Goal: Information Seeking & Learning: Learn about a topic

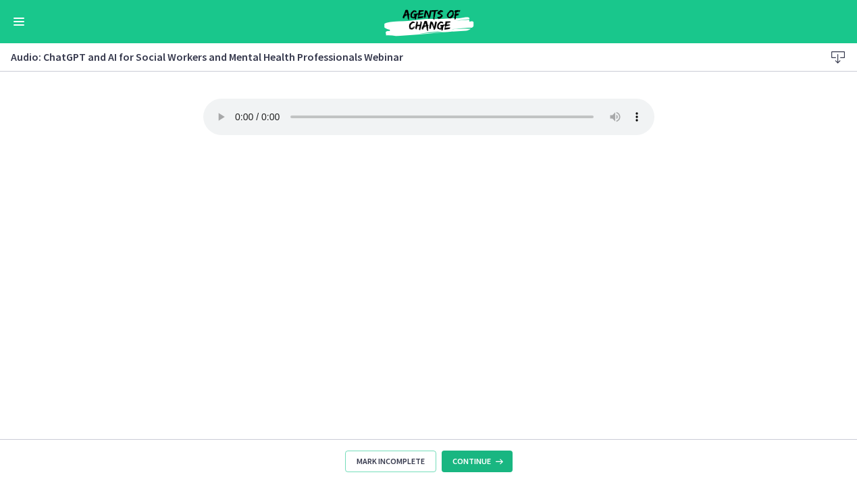
click at [491, 461] on icon at bounding box center [498, 461] width 14 height 11
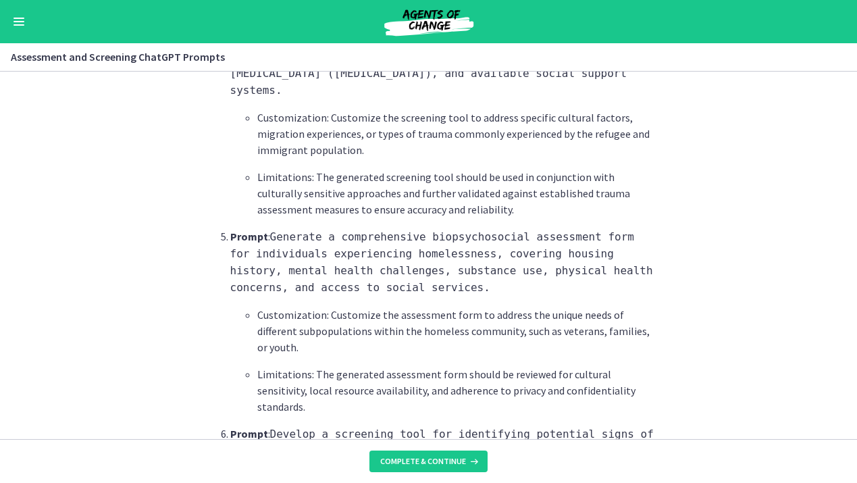
scroll to position [1090, 0]
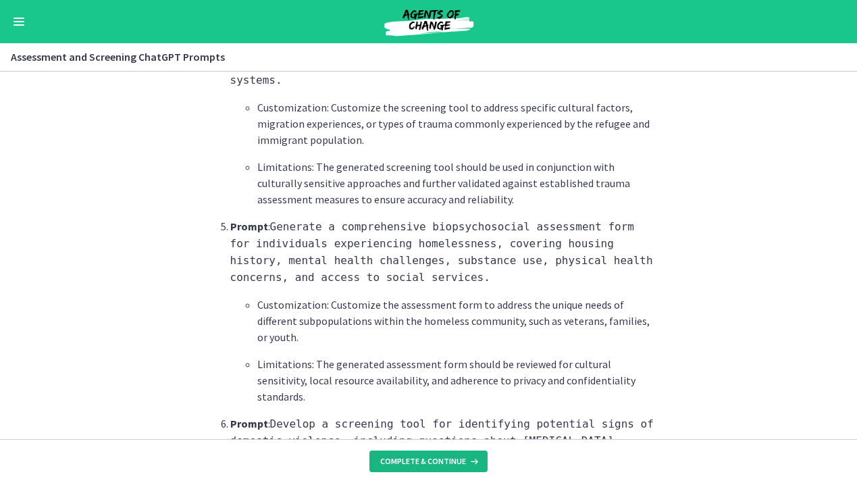
click at [419, 458] on span "Complete & continue" at bounding box center [423, 461] width 86 height 11
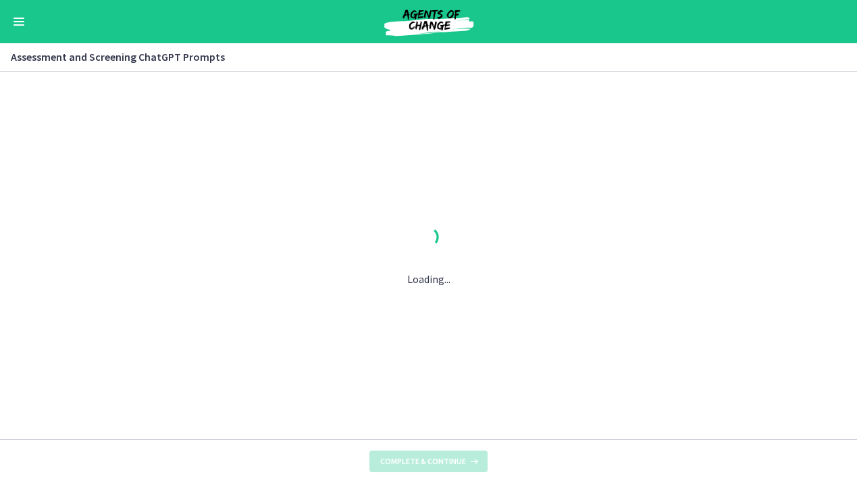
scroll to position [0, 0]
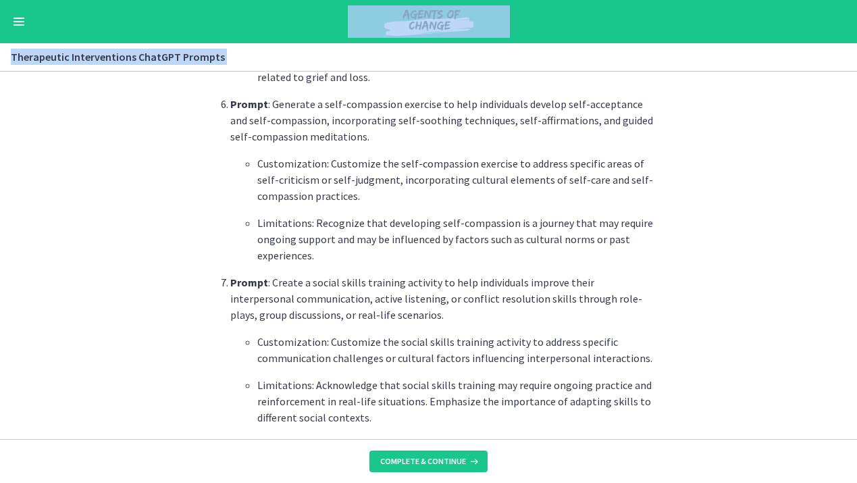
scroll to position [1955, 0]
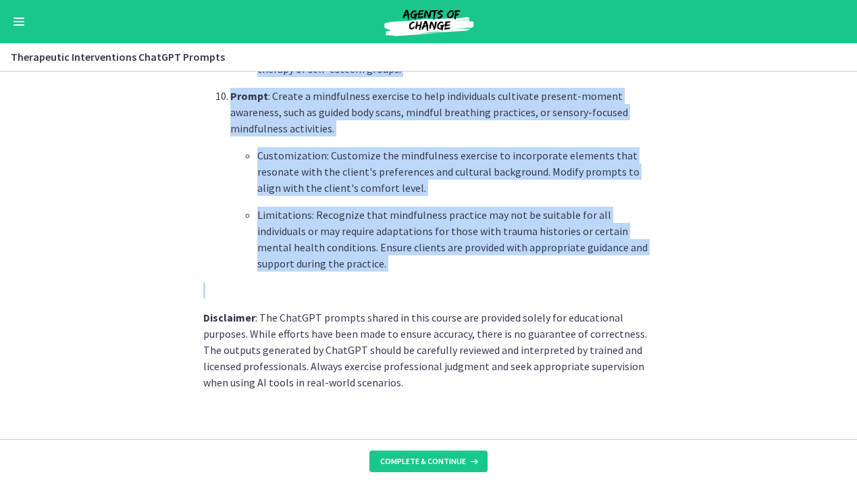
drag, startPoint x: 216, startPoint y: 115, endPoint x: 425, endPoint y: 271, distance: 261.0
copy div "Prompt : Generate a personalized [MEDICAL_DATA] for clients struggling with anx…"
click at [420, 466] on span "Complete & continue" at bounding box center [423, 461] width 86 height 11
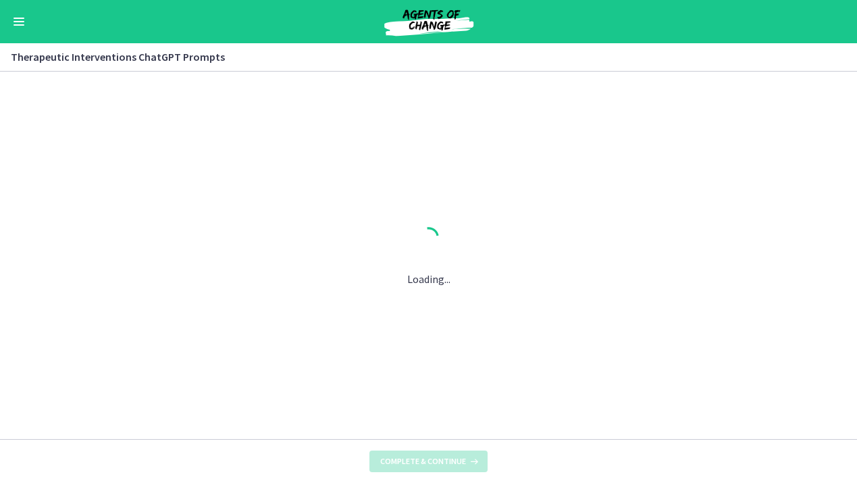
scroll to position [0, 0]
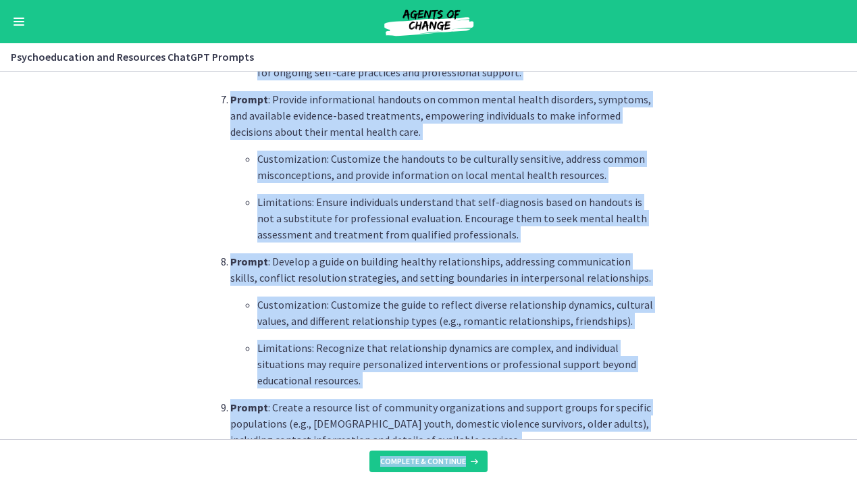
scroll to position [1901, 0]
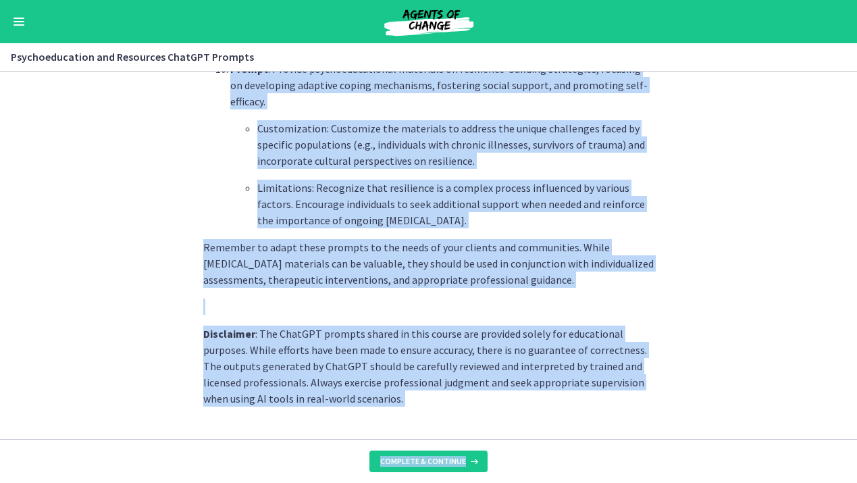
drag, startPoint x: 230, startPoint y: 250, endPoint x: 522, endPoint y: 186, distance: 298.7
copy ol "Prompt : Provide educational materials on coping strategies for individuals wit…"
click at [415, 454] on button "Complete & continue" at bounding box center [428, 461] width 118 height 22
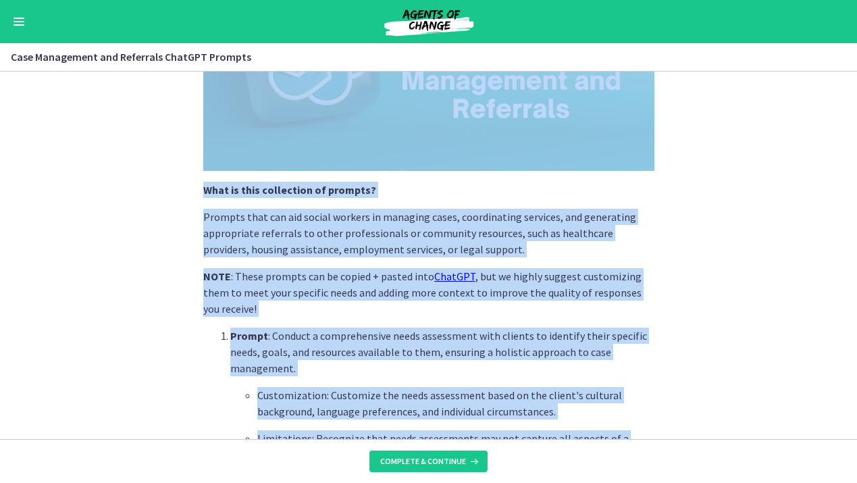
scroll to position [218, 0]
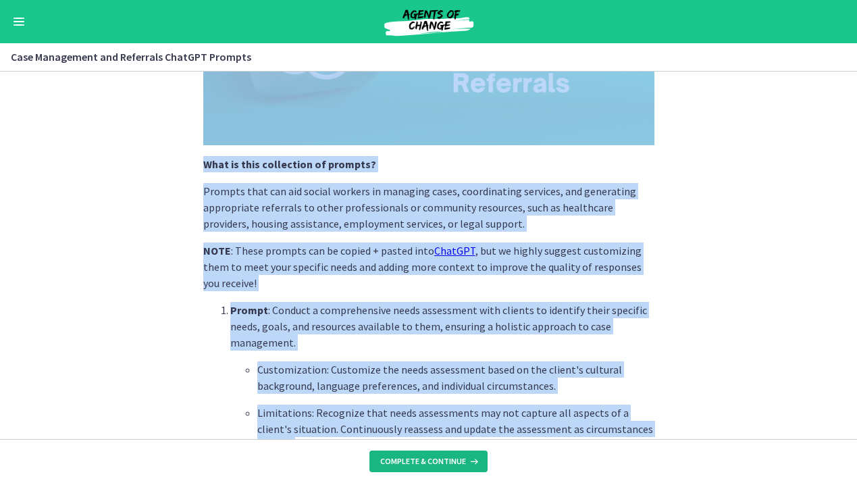
click at [425, 454] on button "Complete & continue" at bounding box center [428, 461] width 118 height 22
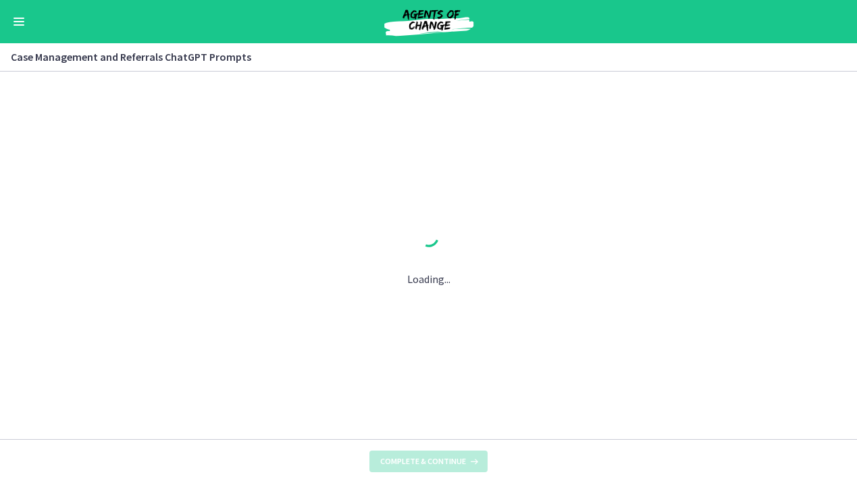
scroll to position [0, 0]
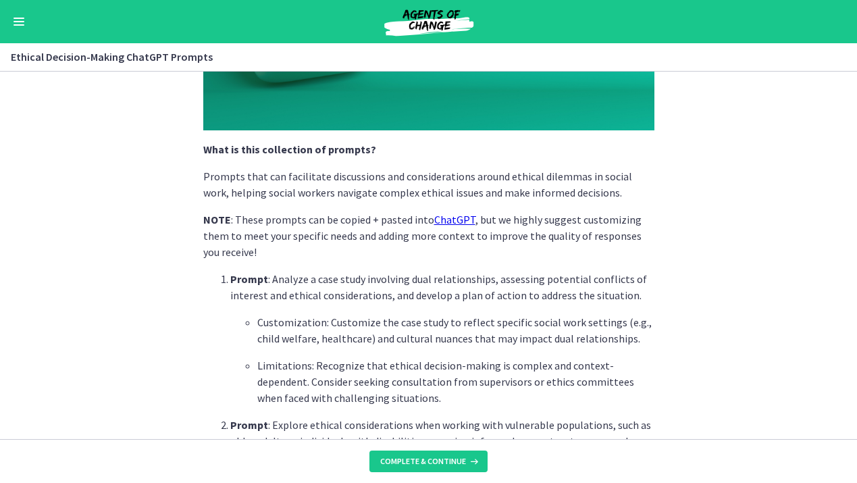
scroll to position [252, 0]
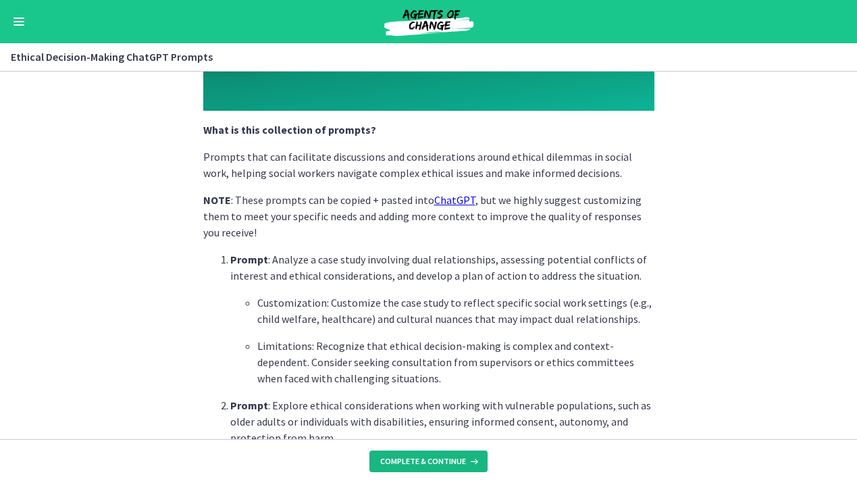
click at [435, 456] on span "Complete & continue" at bounding box center [423, 461] width 86 height 11
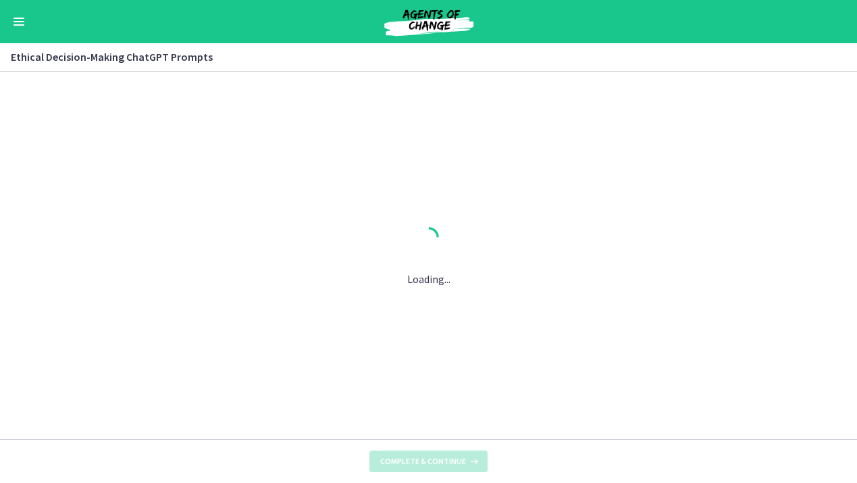
scroll to position [0, 0]
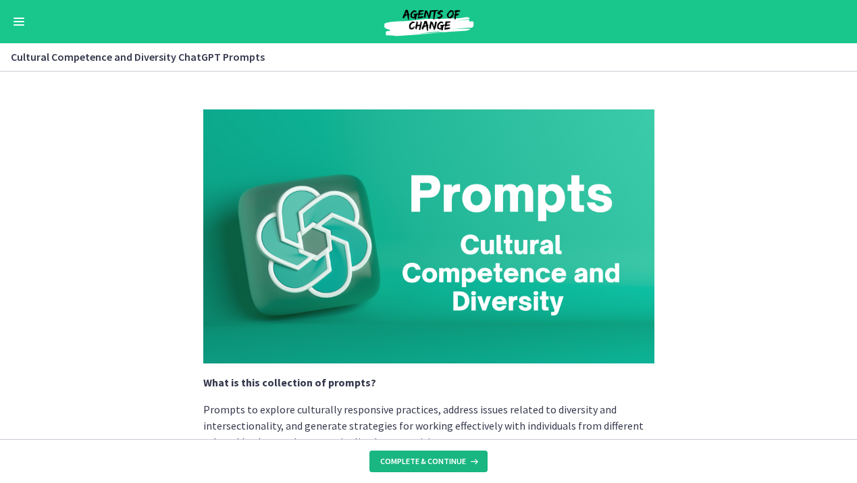
click at [435, 456] on span "Complete & continue" at bounding box center [423, 461] width 86 height 11
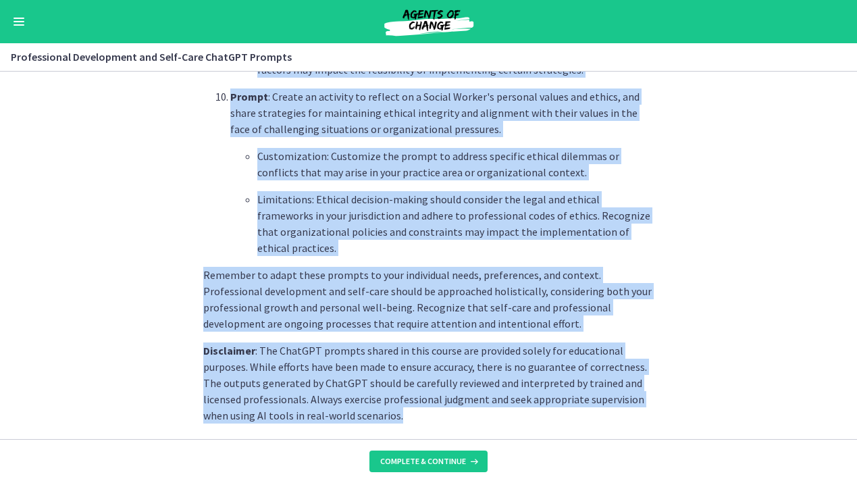
scroll to position [2004, 0]
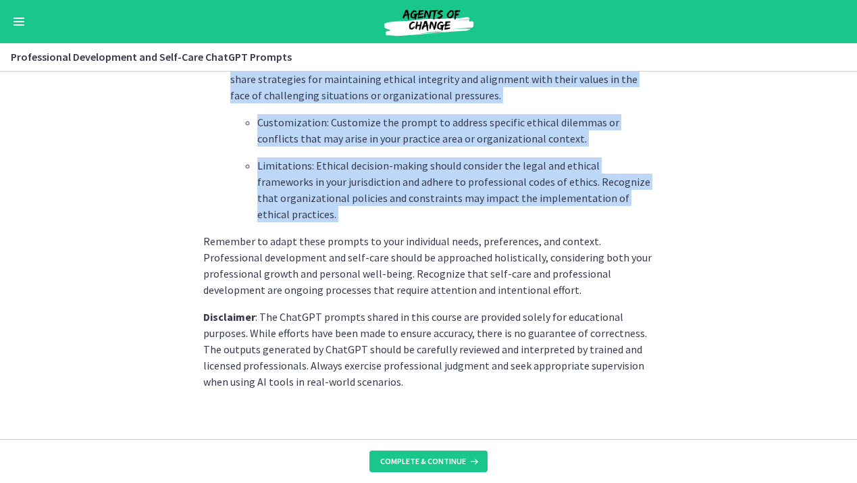
drag, startPoint x: 216, startPoint y: 221, endPoint x: 372, endPoint y: 223, distance: 155.9
copy div "Prompt : Create a series of questions to help a Social Worker reflect on their …"
click at [410, 464] on span "Complete & continue" at bounding box center [423, 461] width 86 height 11
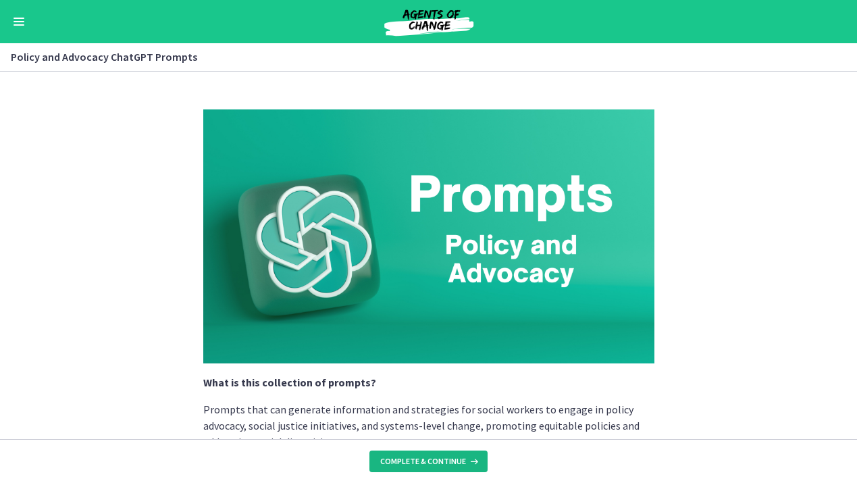
click at [410, 464] on span "Complete & continue" at bounding box center [423, 461] width 86 height 11
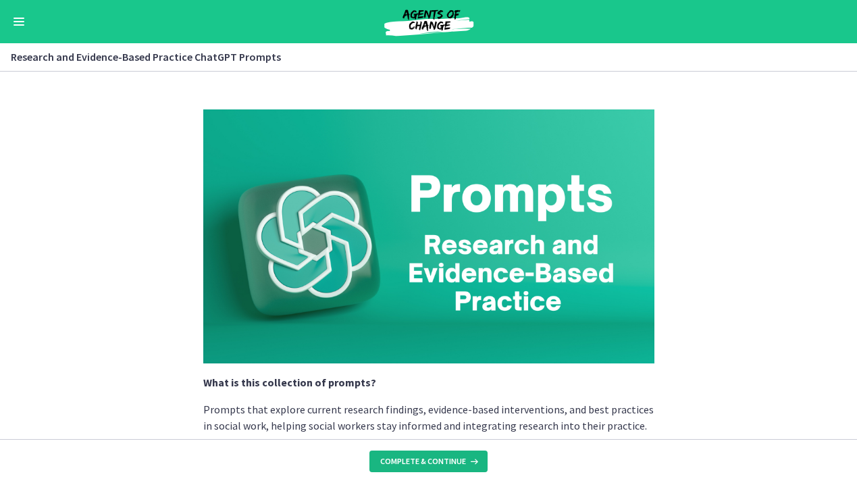
click at [410, 464] on span "Complete & continue" at bounding box center [423, 461] width 86 height 11
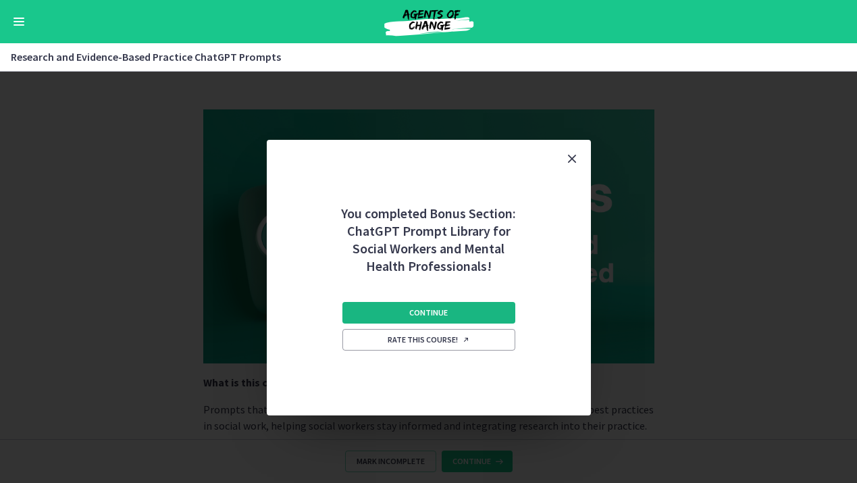
click at [450, 308] on button "Continue" at bounding box center [428, 313] width 173 height 22
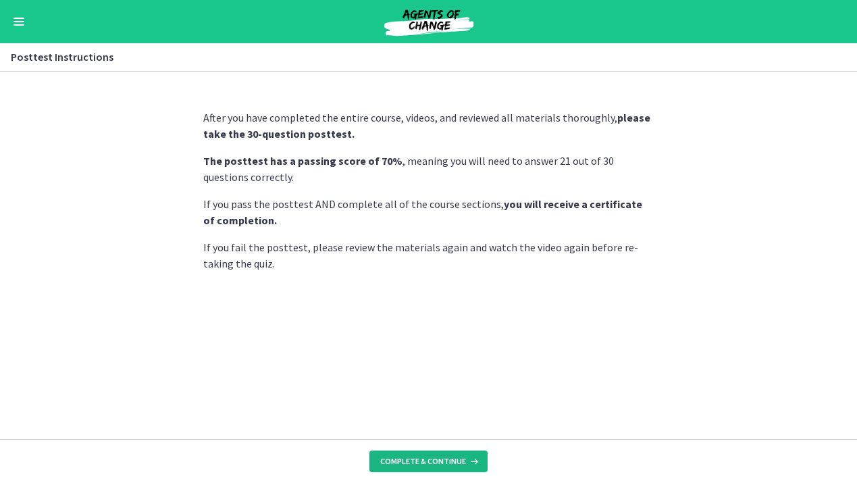
click at [412, 452] on button "Complete & continue" at bounding box center [428, 461] width 118 height 22
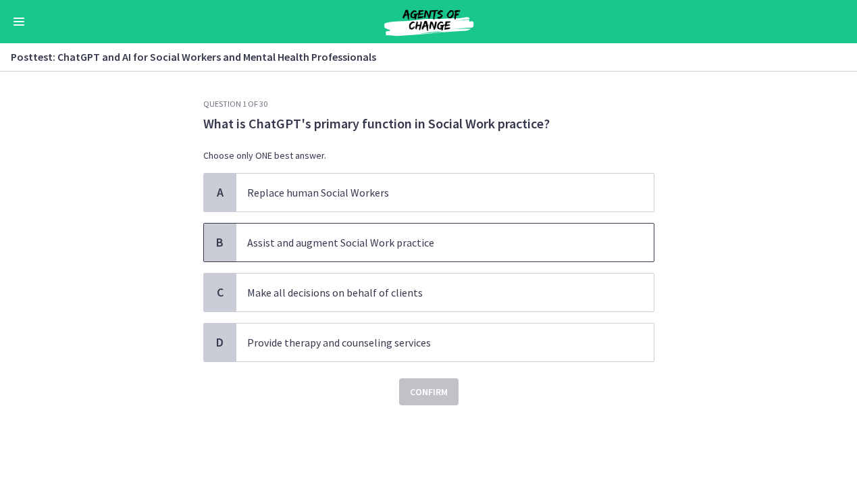
click at [345, 241] on p "Assist and augment Social Work practice" at bounding box center [431, 242] width 369 height 16
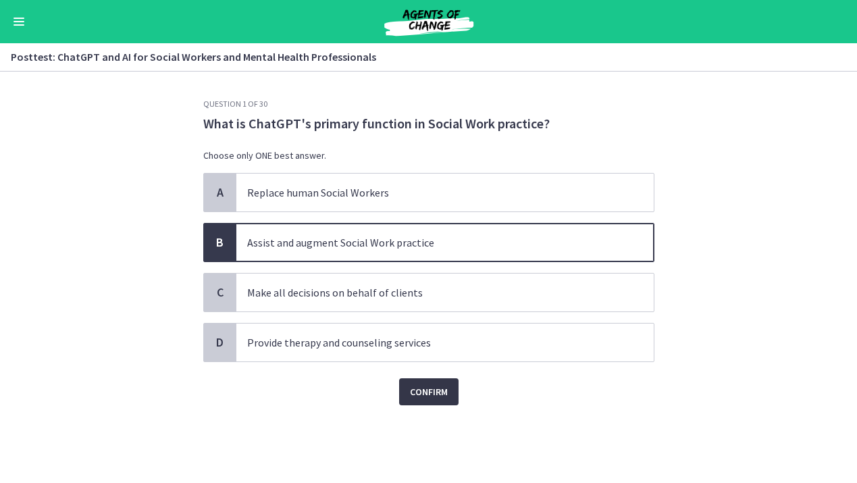
click at [423, 388] on span "Confirm" at bounding box center [429, 391] width 38 height 16
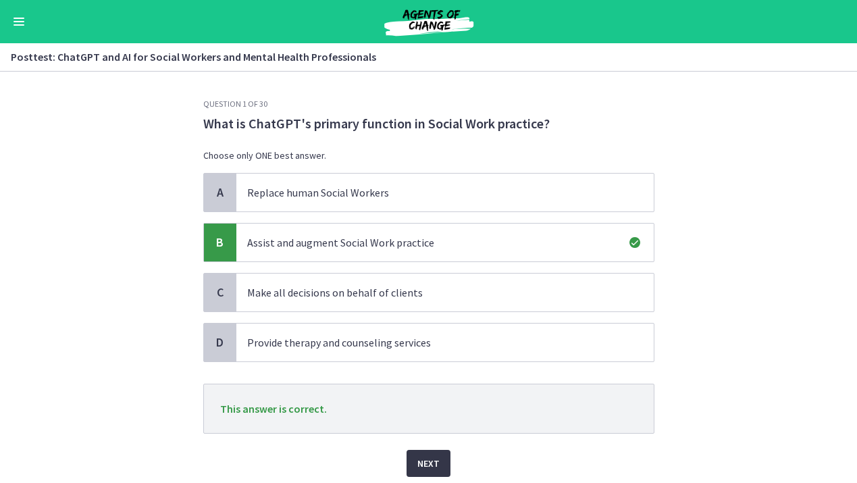
click at [417, 463] on span "Next" at bounding box center [428, 463] width 22 height 16
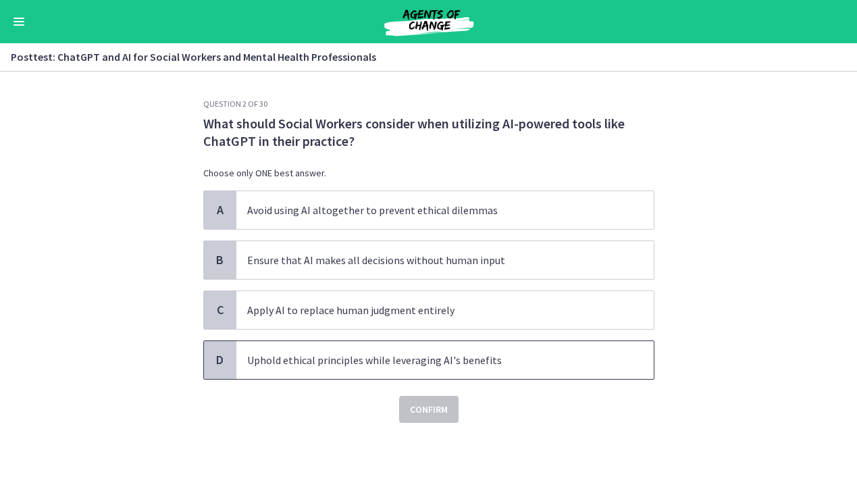
click at [427, 365] on p "Uphold ethical principles while leveraging AI's benefits" at bounding box center [431, 360] width 369 height 16
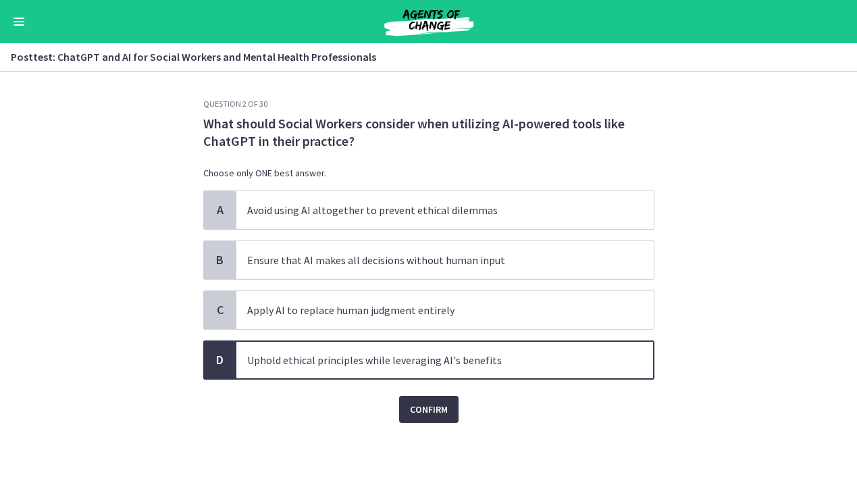
click at [414, 416] on span "Confirm" at bounding box center [429, 409] width 38 height 16
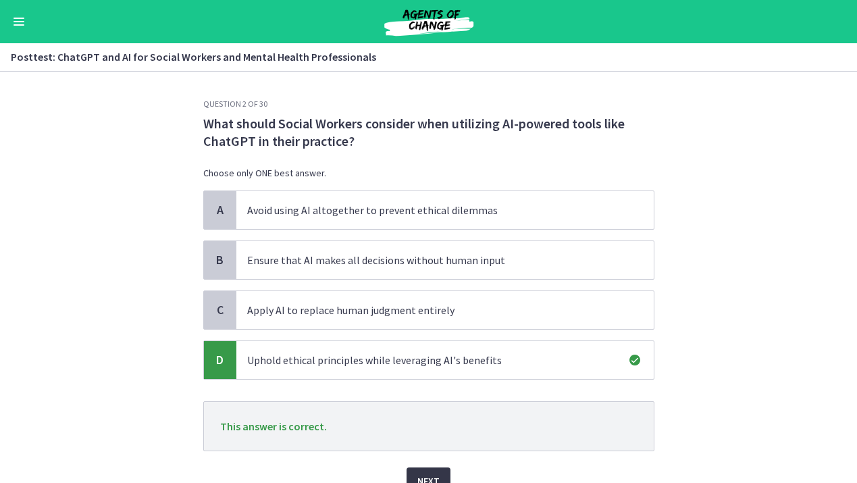
click at [433, 473] on span "Next" at bounding box center [428, 481] width 22 height 16
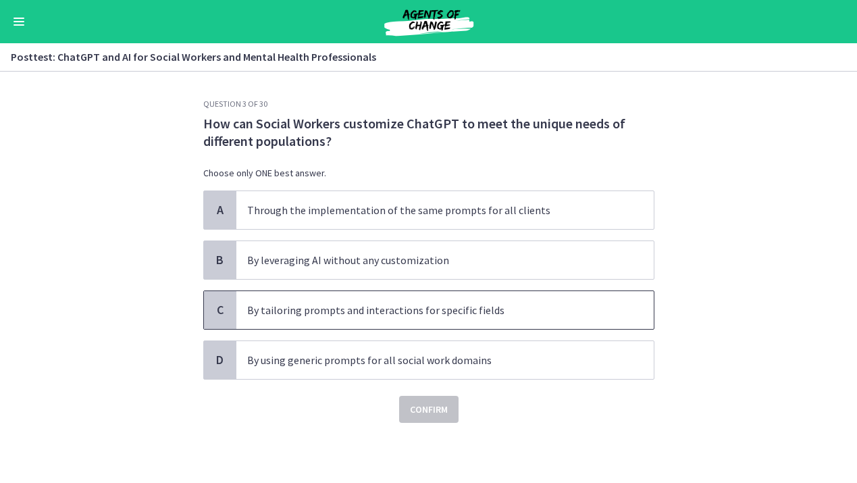
click at [429, 319] on span "By tailoring prompts and interactions for specific fields" at bounding box center [444, 310] width 417 height 38
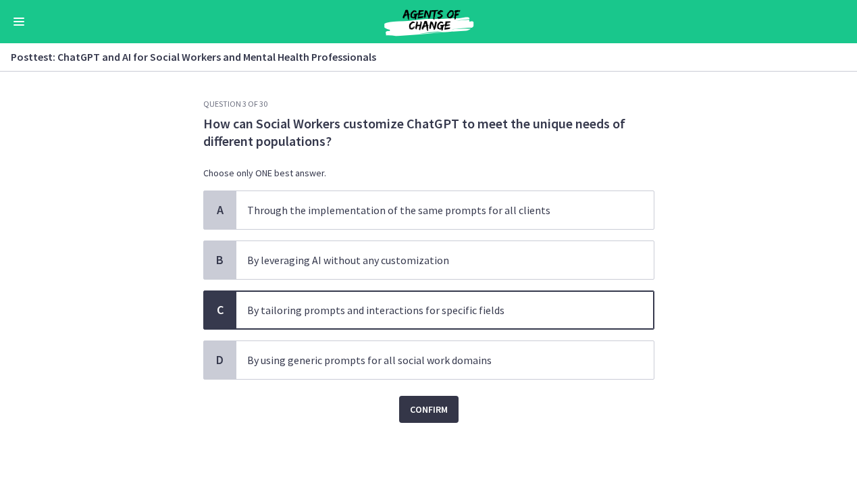
click at [428, 410] on span "Confirm" at bounding box center [429, 409] width 38 height 16
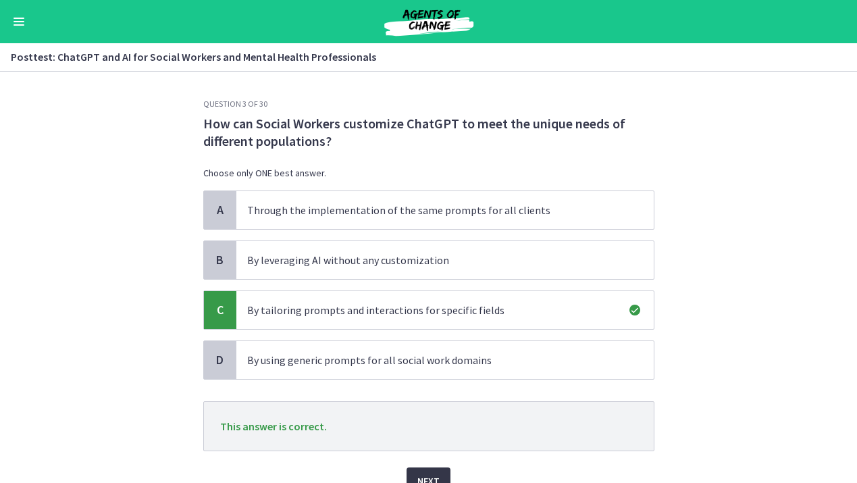
click at [430, 467] on button "Next" at bounding box center [428, 480] width 44 height 27
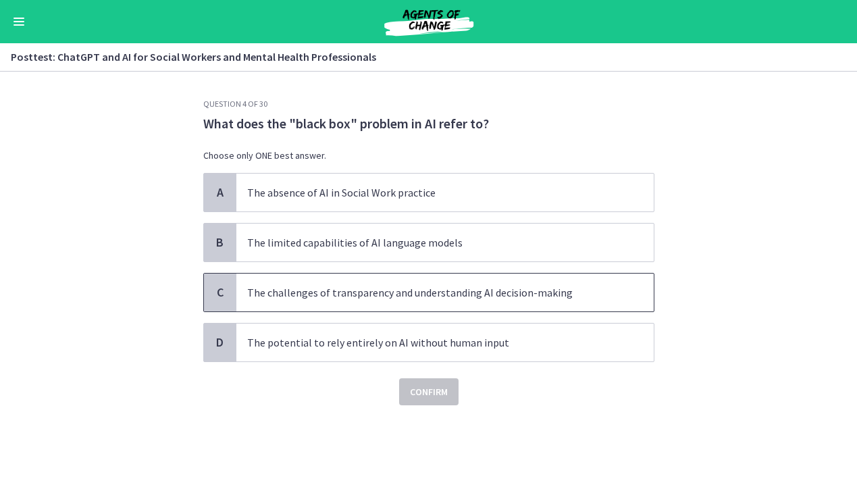
click at [430, 298] on p "The challenges of transparency and understanding AI decision-making" at bounding box center [431, 292] width 369 height 16
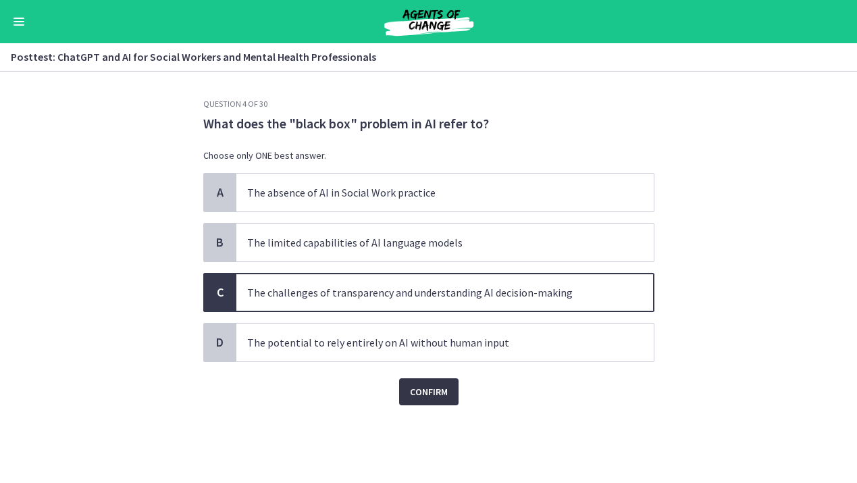
click at [424, 392] on span "Confirm" at bounding box center [429, 391] width 38 height 16
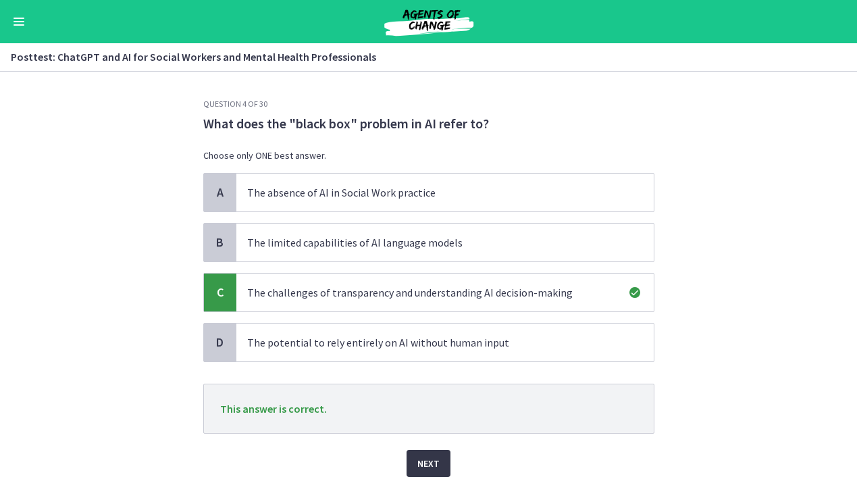
click at [421, 462] on span "Next" at bounding box center [428, 463] width 22 height 16
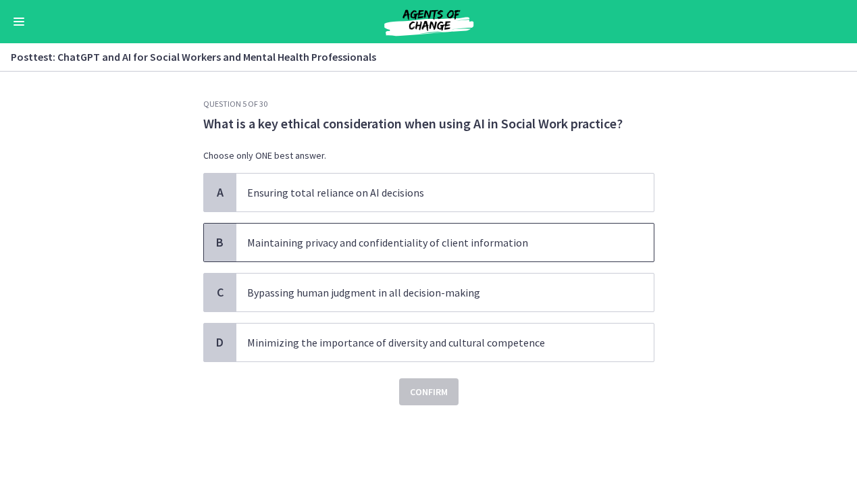
click at [433, 246] on p "Maintaining privacy and confidentiality of client information" at bounding box center [431, 242] width 369 height 16
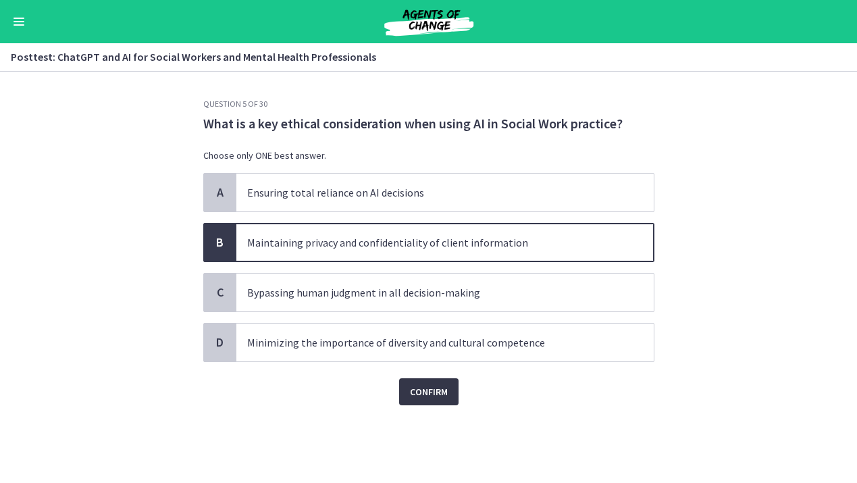
click at [412, 386] on span "Confirm" at bounding box center [429, 391] width 38 height 16
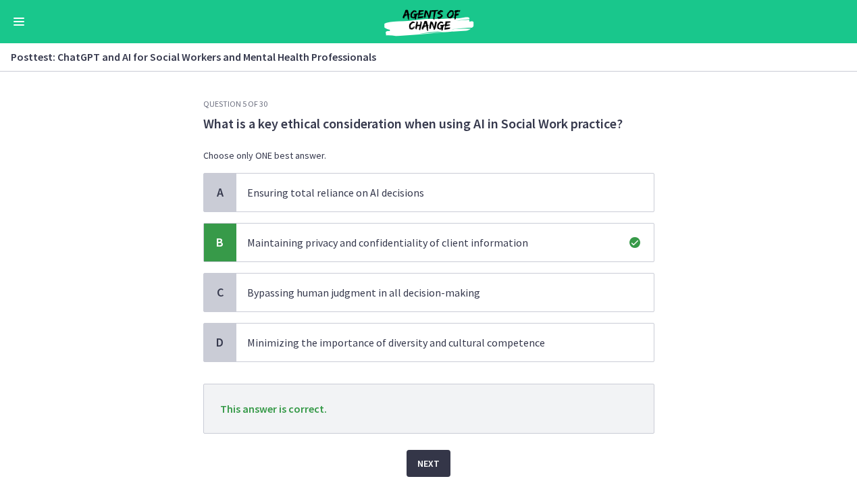
click at [415, 465] on button "Next" at bounding box center [428, 463] width 44 height 27
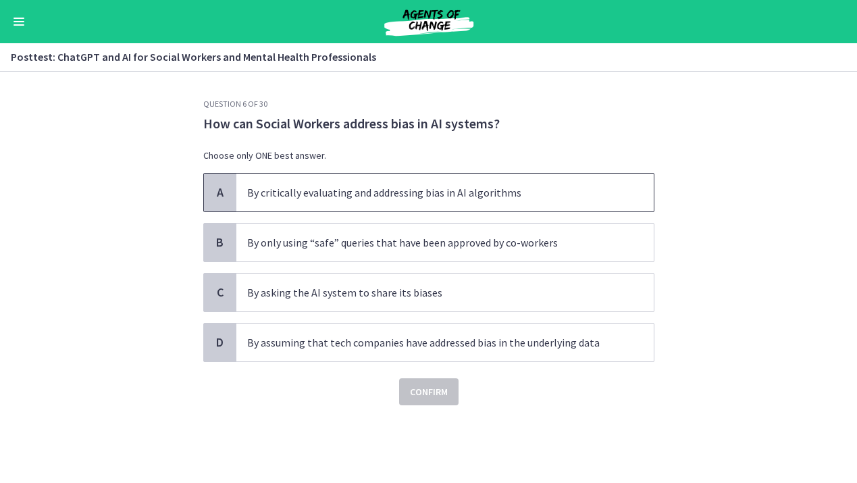
click at [451, 186] on p "By critically evaluating and addressing bias in AI algorithms" at bounding box center [431, 192] width 369 height 16
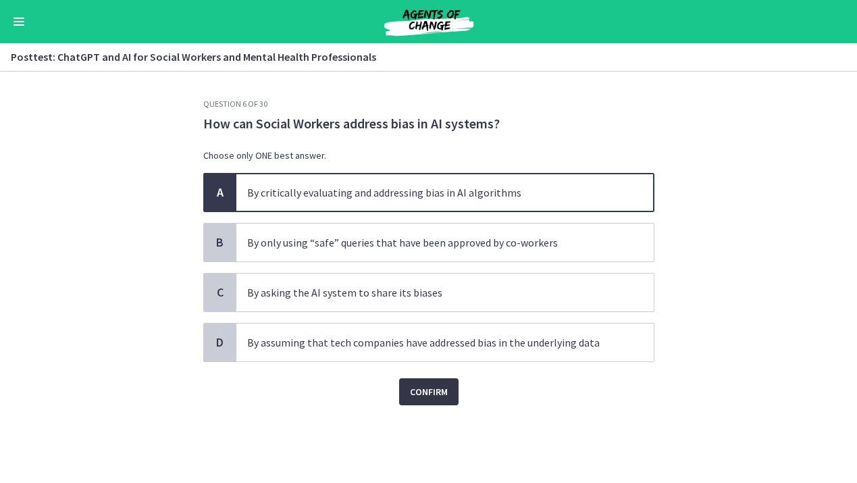
click at [417, 388] on span "Confirm" at bounding box center [429, 391] width 38 height 16
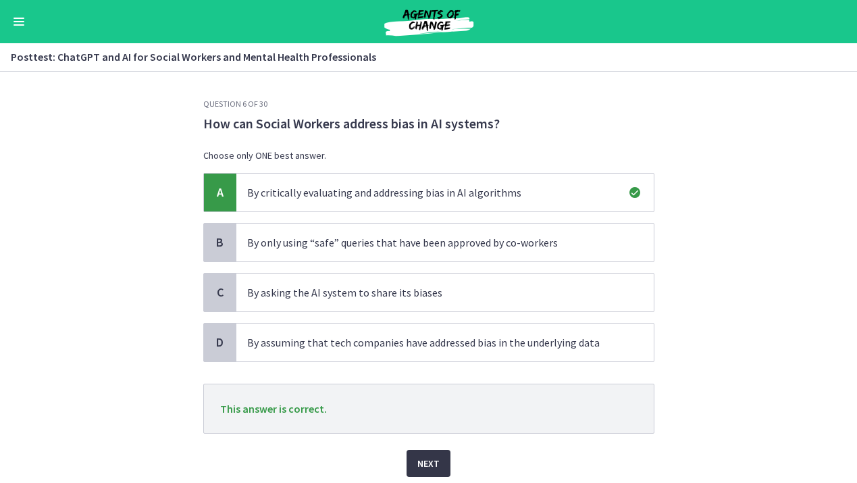
click at [428, 464] on span "Next" at bounding box center [428, 463] width 22 height 16
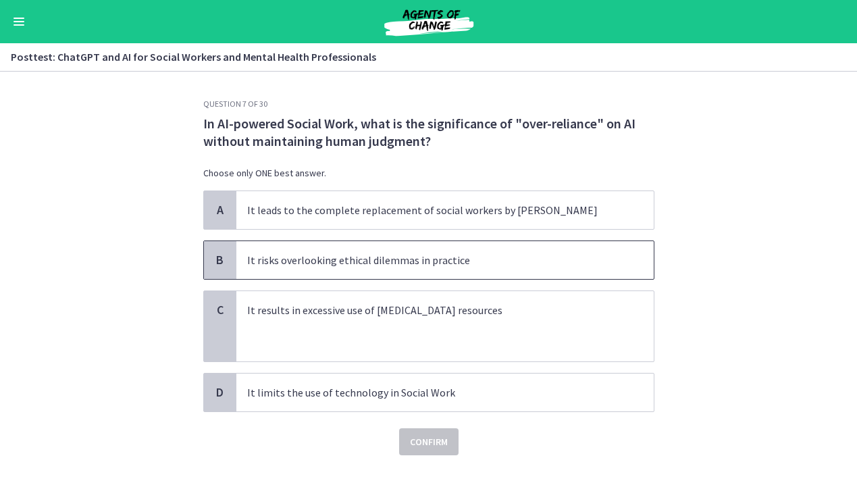
click at [421, 265] on p "It risks overlooking ethical dilemmas in practice" at bounding box center [431, 260] width 369 height 16
click at [420, 444] on span "Confirm" at bounding box center [429, 441] width 38 height 16
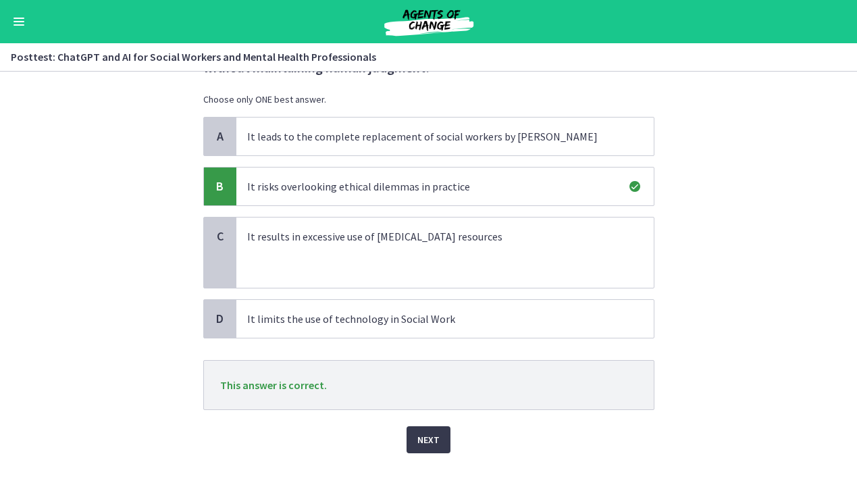
scroll to position [98, 0]
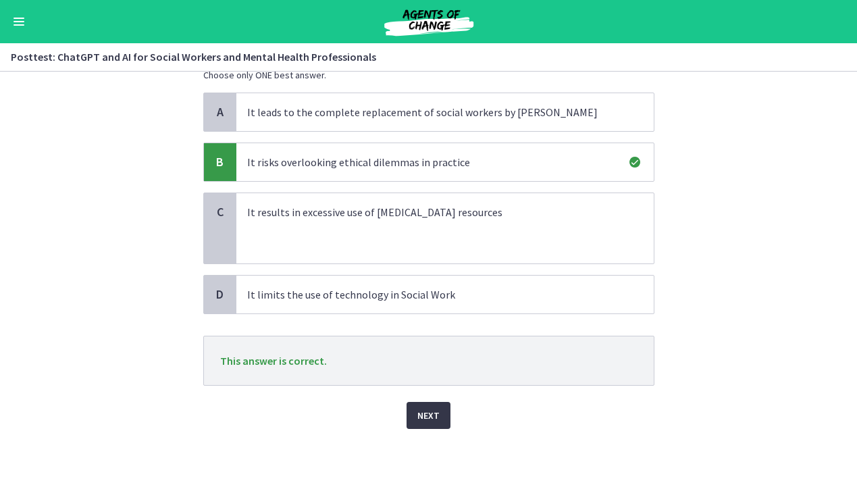
click at [426, 411] on span "Next" at bounding box center [428, 415] width 22 height 16
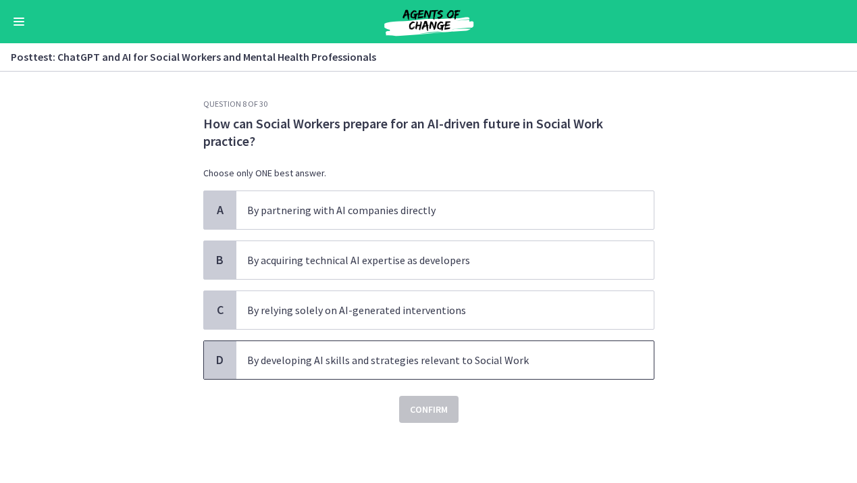
click at [441, 360] on p "By developing AI skills and strategies relevant to Social Work" at bounding box center [431, 360] width 369 height 16
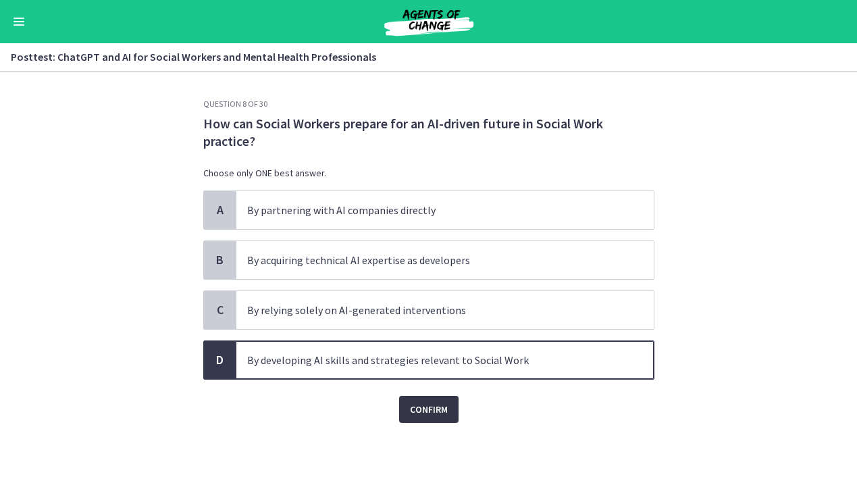
click at [437, 414] on span "Confirm" at bounding box center [429, 409] width 38 height 16
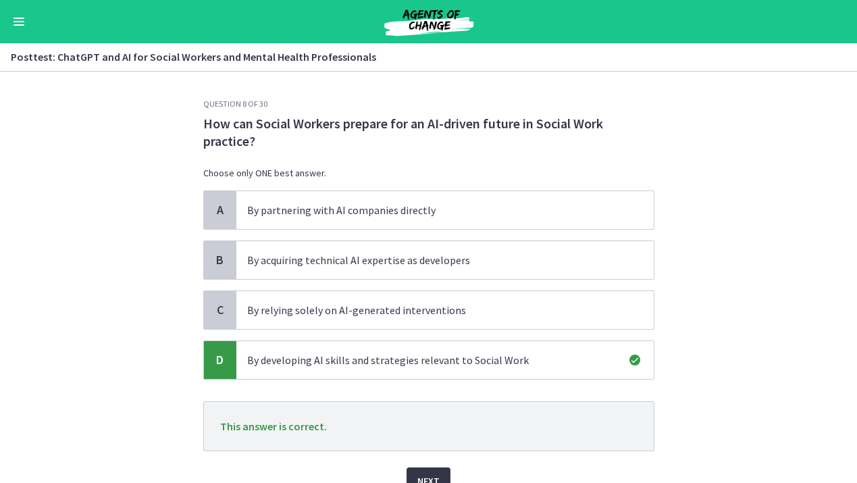
click at [439, 478] on button "Next" at bounding box center [428, 480] width 44 height 27
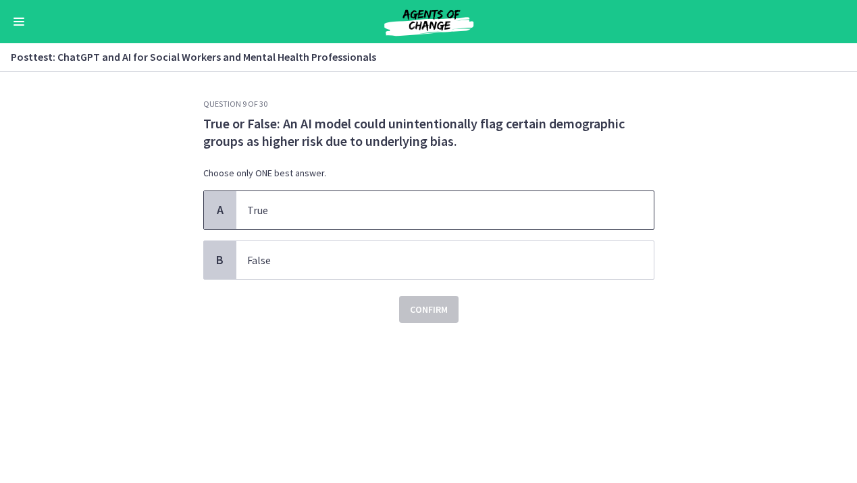
click at [351, 209] on p "True" at bounding box center [431, 210] width 369 height 16
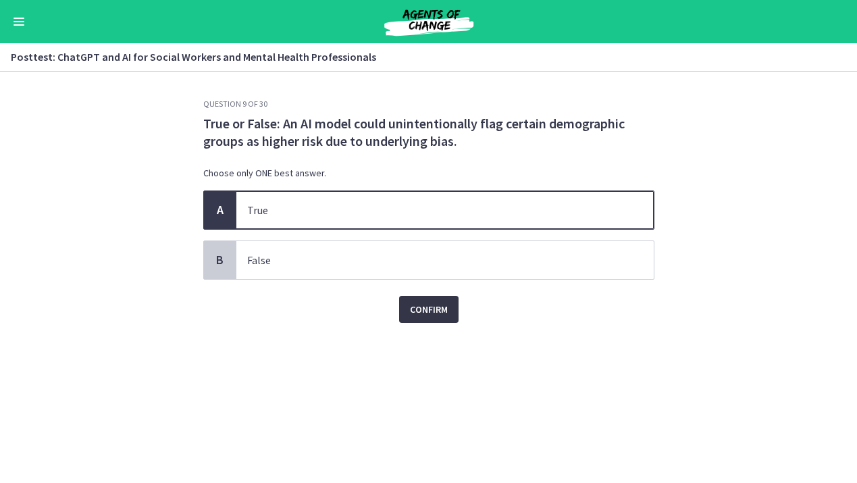
click at [416, 309] on span "Confirm" at bounding box center [429, 309] width 38 height 16
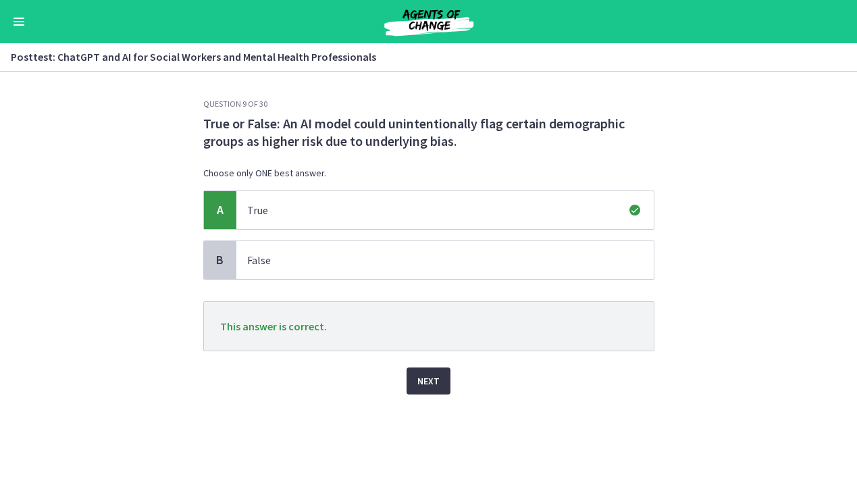
click at [420, 386] on span "Next" at bounding box center [428, 381] width 22 height 16
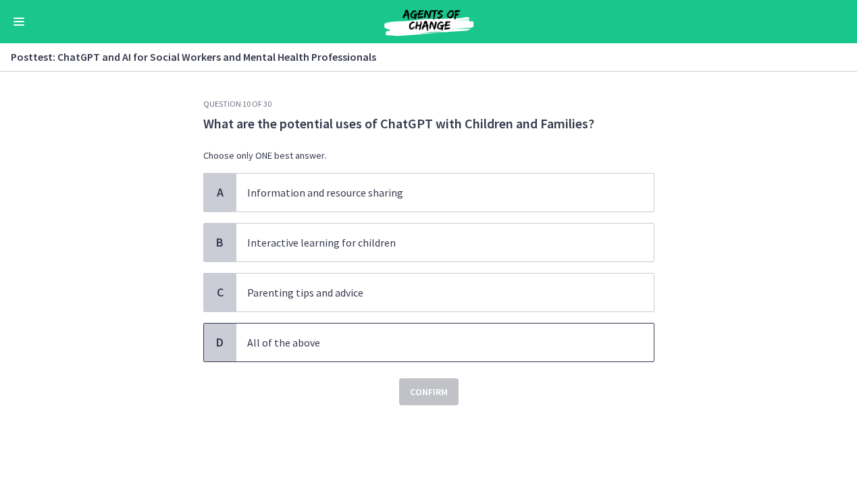
click at [343, 341] on p "All of the above" at bounding box center [431, 342] width 369 height 16
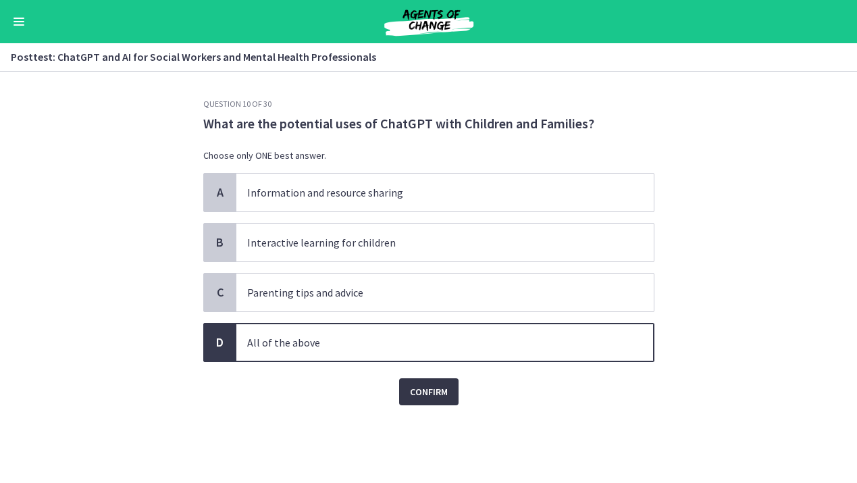
click at [424, 385] on span "Confirm" at bounding box center [429, 391] width 38 height 16
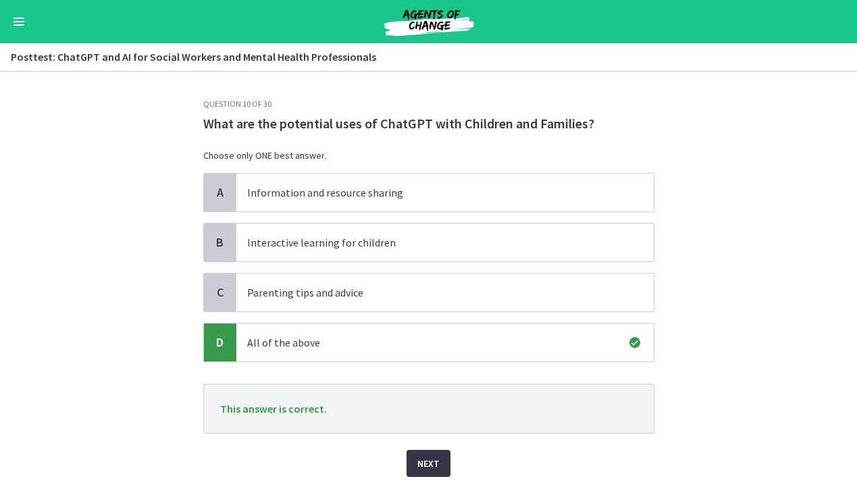
click at [425, 465] on span "Next" at bounding box center [428, 463] width 22 height 16
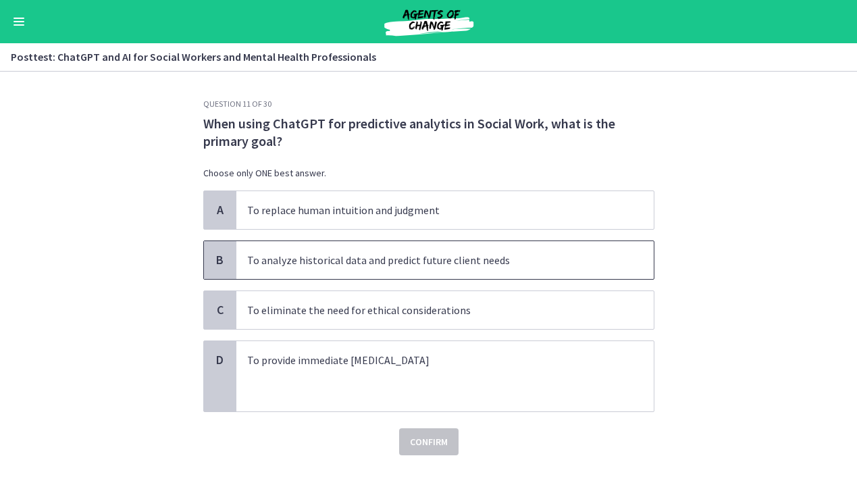
click at [432, 262] on p "To analyze historical data and predict future client needs" at bounding box center [431, 260] width 369 height 16
click at [421, 443] on span "Confirm" at bounding box center [429, 441] width 38 height 16
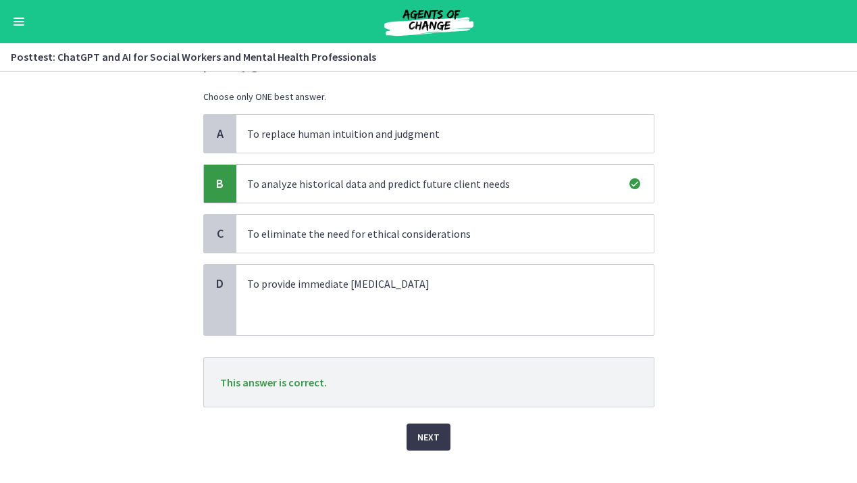
scroll to position [98, 0]
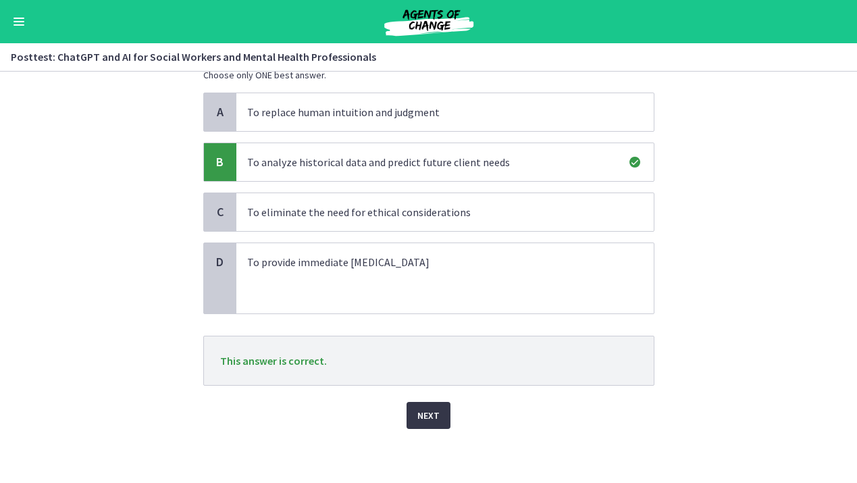
click at [431, 417] on span "Next" at bounding box center [428, 415] width 22 height 16
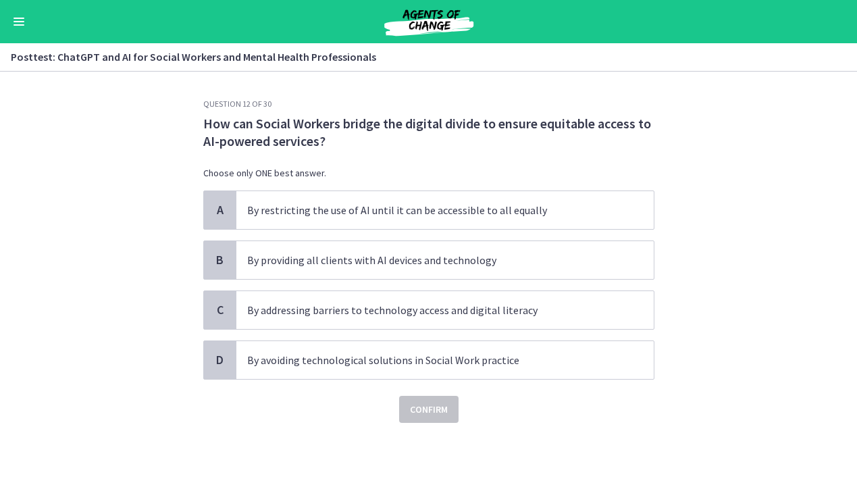
scroll to position [0, 0]
click at [360, 318] on span "By addressing barriers to technology access and digital literacy" at bounding box center [444, 310] width 417 height 38
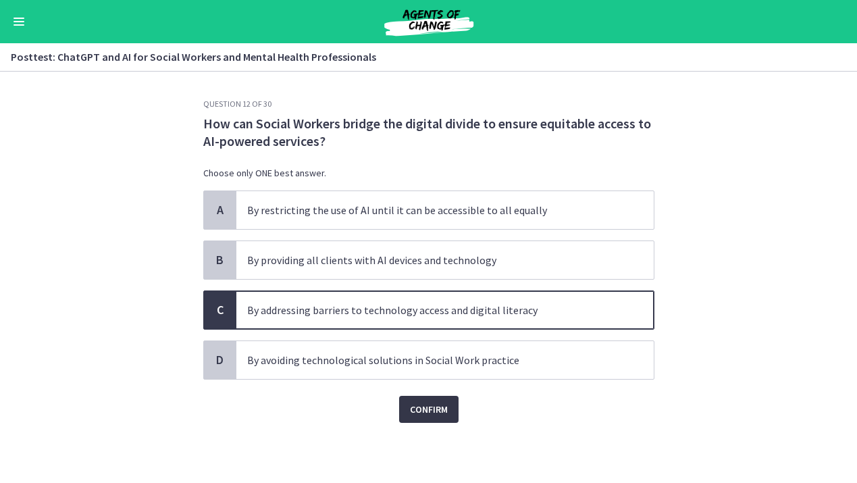
click at [419, 420] on button "Confirm" at bounding box center [428, 409] width 59 height 27
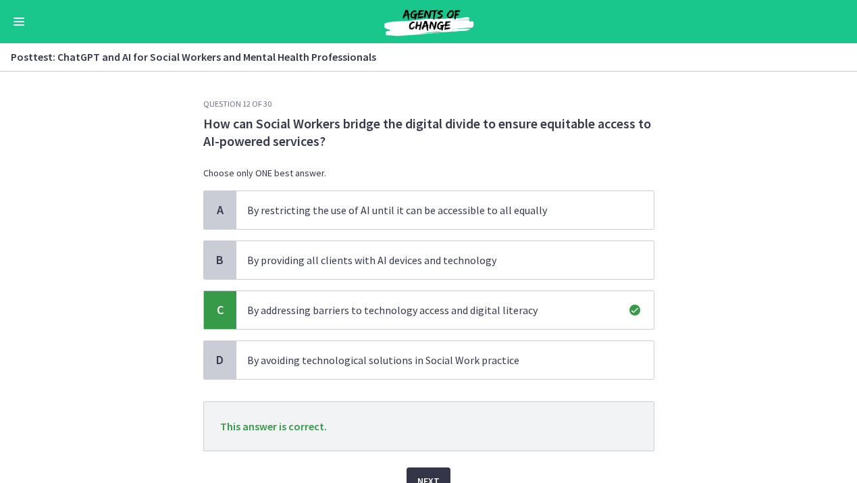
click at [434, 468] on button "Next" at bounding box center [428, 480] width 44 height 27
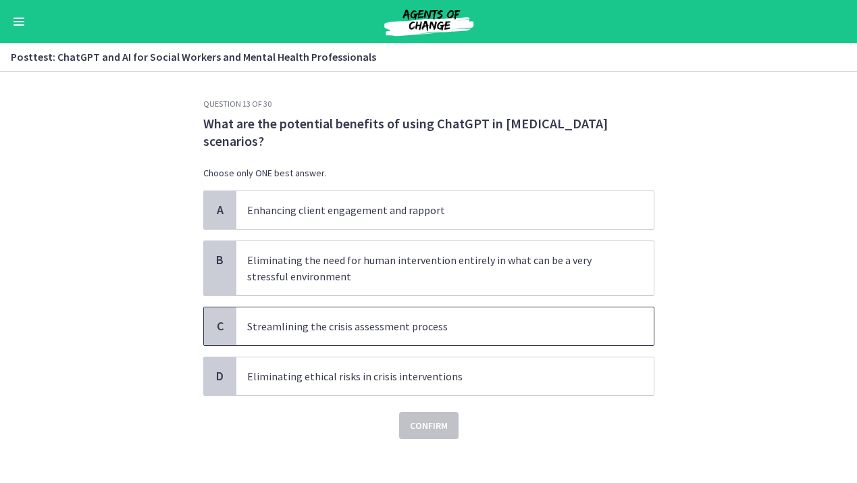
click at [338, 334] on span "Streamlining the crisis assessment process" at bounding box center [444, 326] width 417 height 38
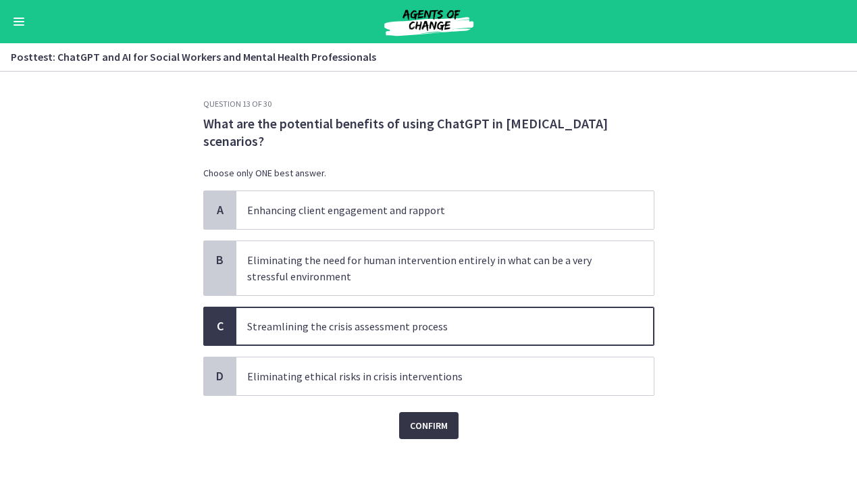
click at [425, 433] on span "Confirm" at bounding box center [429, 425] width 38 height 16
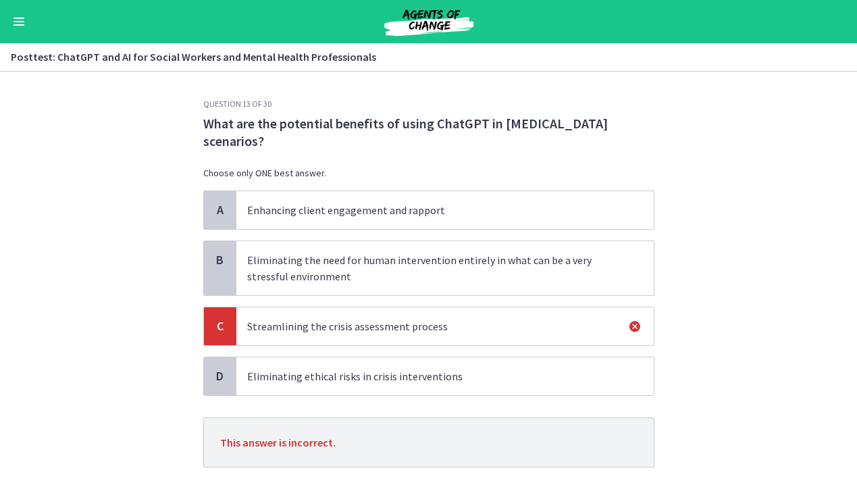
scroll to position [82, 0]
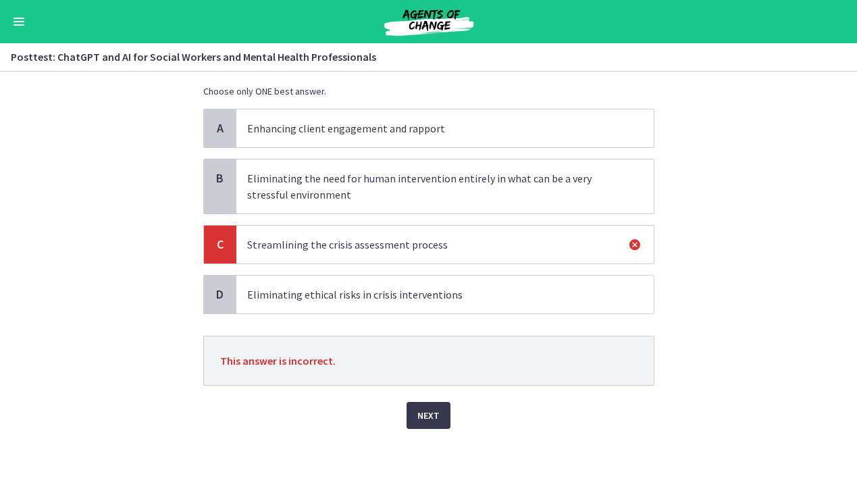
click at [464, 126] on p "Enhancing client engagement and rapport" at bounding box center [431, 128] width 369 height 16
click at [392, 284] on span "Eliminating ethical risks in crisis interventions" at bounding box center [444, 294] width 417 height 38
click at [414, 410] on button "Next" at bounding box center [428, 415] width 44 height 27
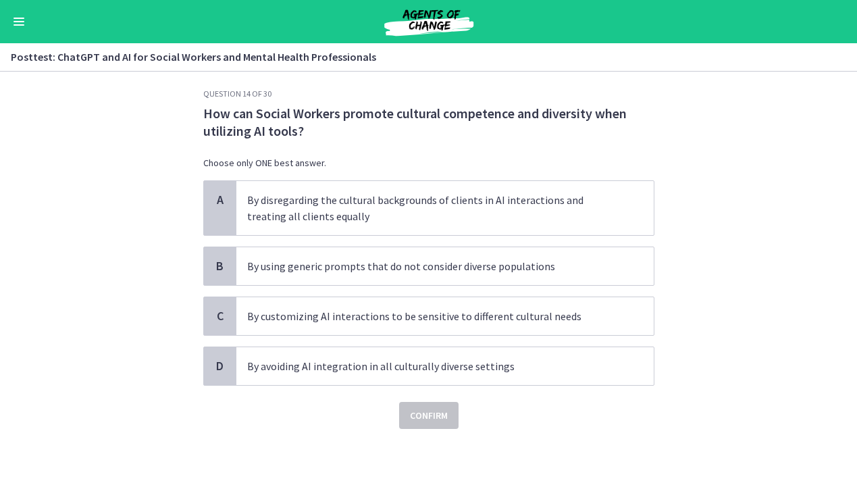
scroll to position [0, 0]
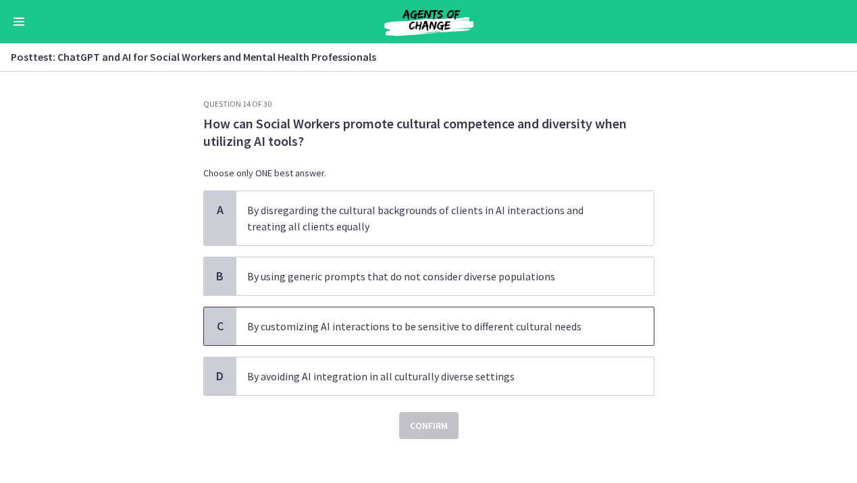
click at [431, 336] on span "By customizing AI interactions to be sensitive to different cultural needs" at bounding box center [444, 326] width 417 height 38
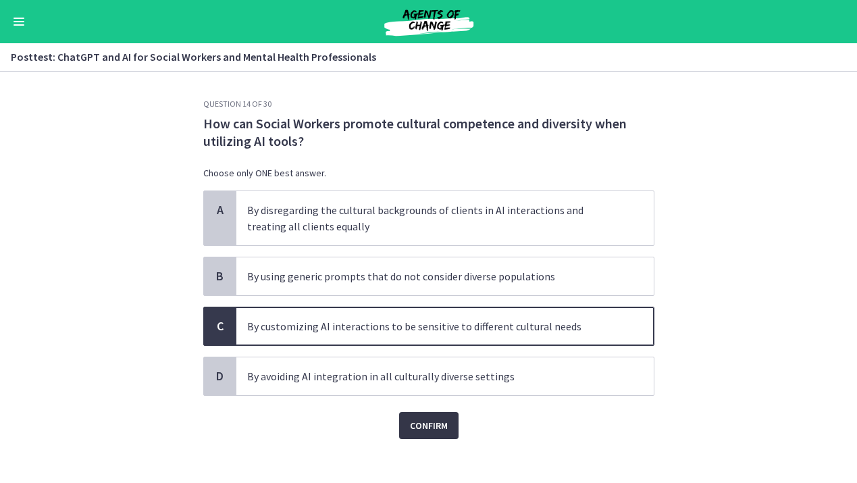
click at [435, 418] on span "Confirm" at bounding box center [429, 425] width 38 height 16
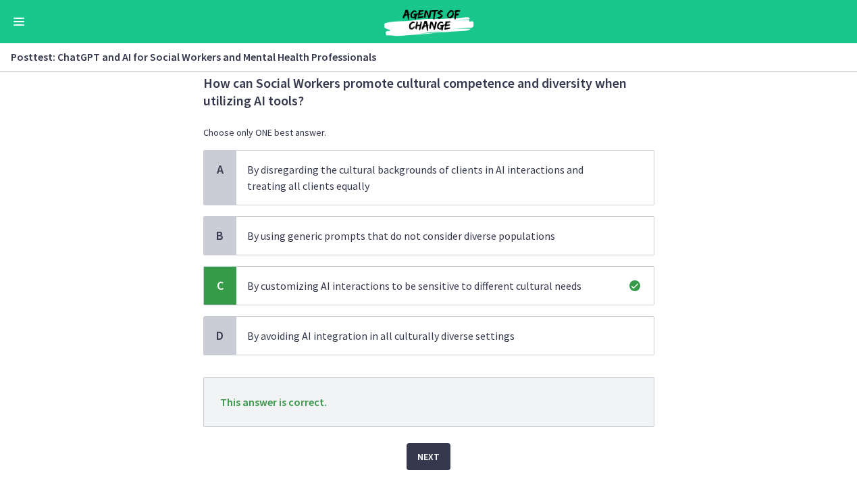
scroll to position [82, 0]
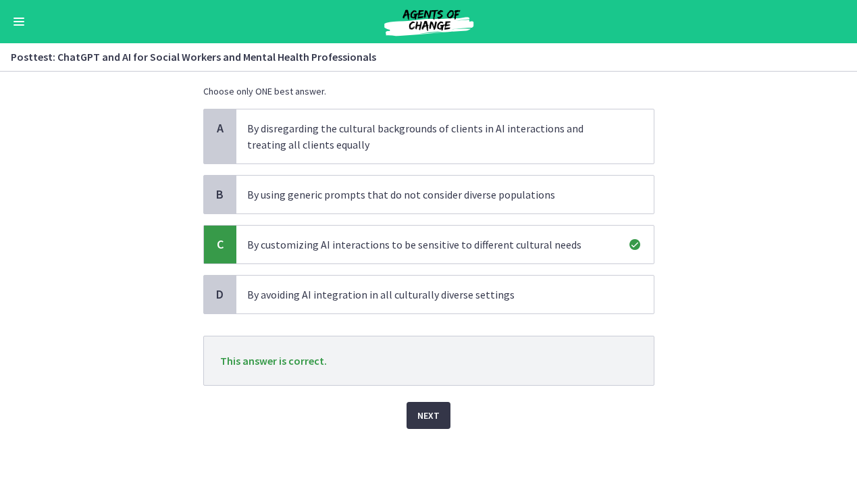
click at [433, 414] on span "Next" at bounding box center [428, 415] width 22 height 16
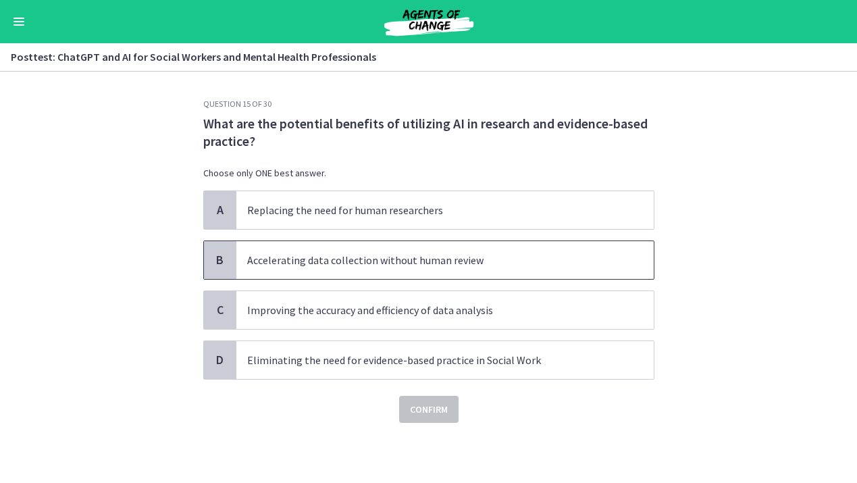
click at [346, 266] on p "Accelerating data collection without human review" at bounding box center [431, 260] width 369 height 16
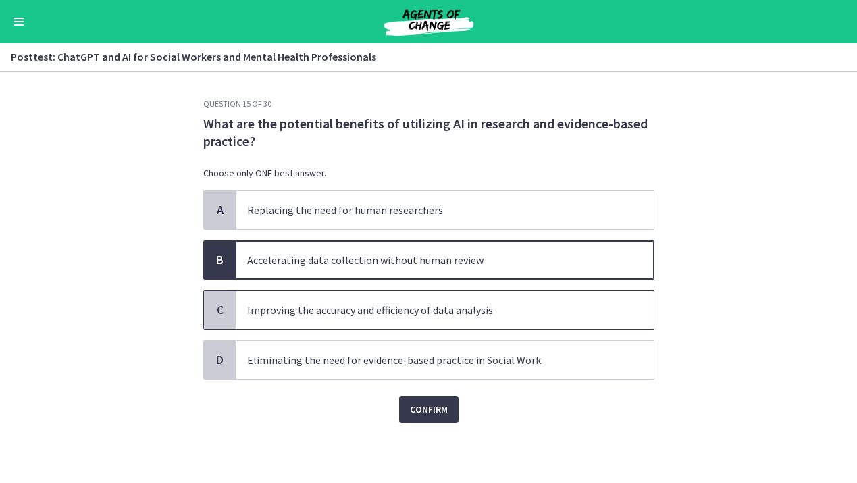
click at [343, 326] on span "Improving the accuracy and efficiency of data analysis" at bounding box center [444, 310] width 417 height 38
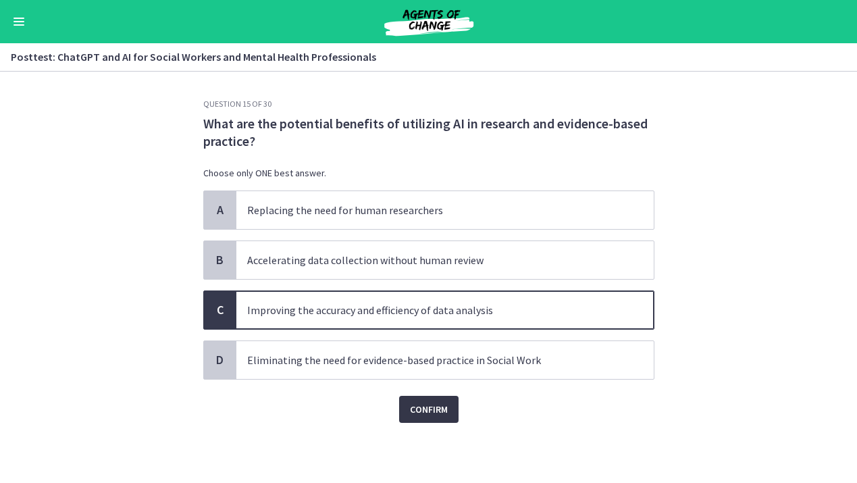
click at [429, 404] on span "Confirm" at bounding box center [429, 409] width 38 height 16
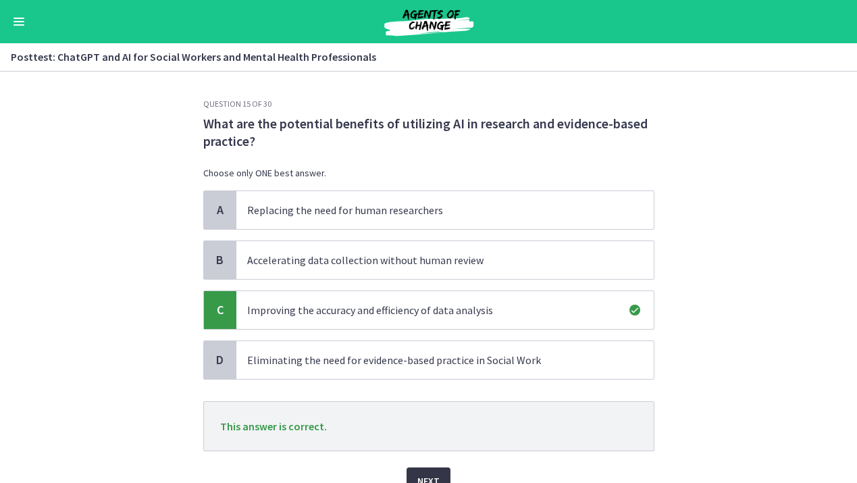
click at [430, 475] on span "Next" at bounding box center [428, 481] width 22 height 16
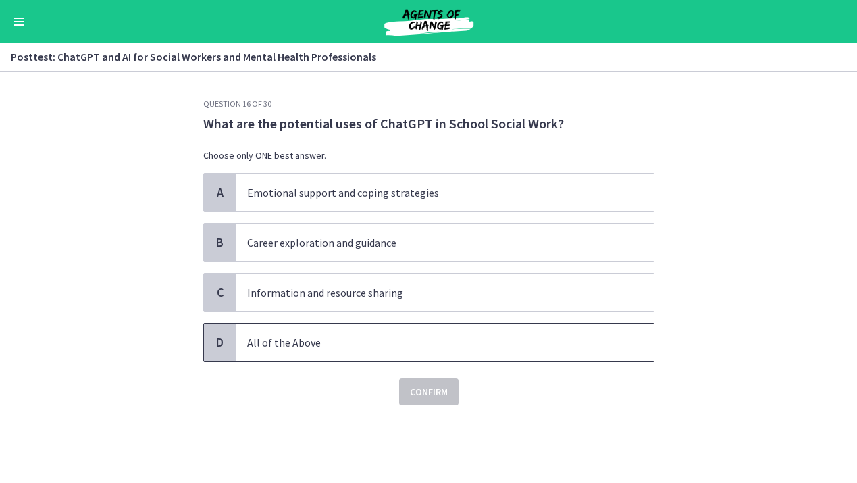
click at [375, 345] on p "All of the Above" at bounding box center [431, 342] width 369 height 16
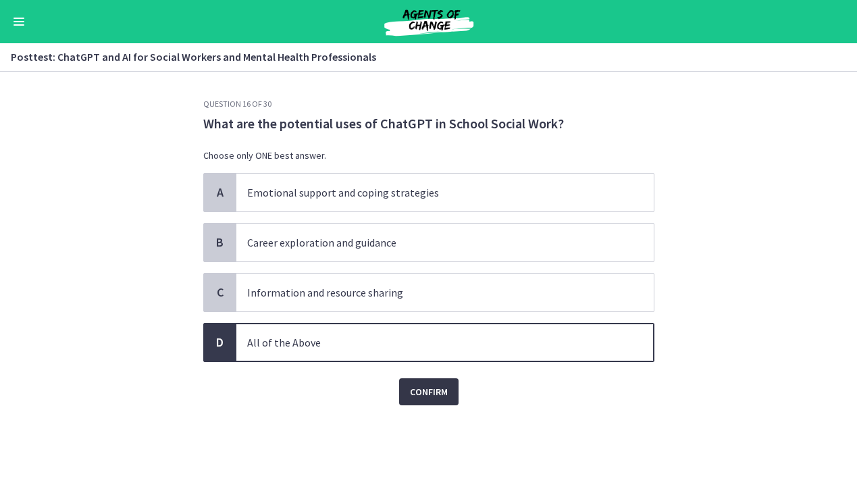
click at [412, 393] on span "Confirm" at bounding box center [429, 391] width 38 height 16
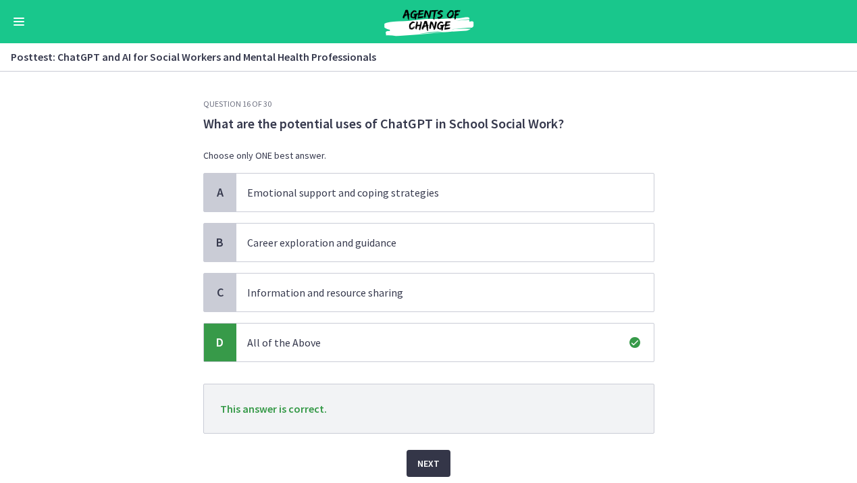
click at [431, 466] on span "Next" at bounding box center [428, 463] width 22 height 16
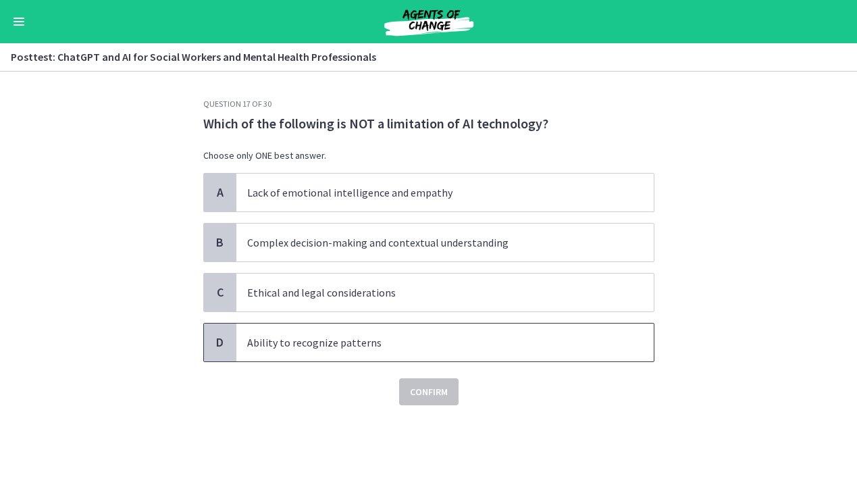
click at [306, 334] on p "Ability to recognize patterns" at bounding box center [431, 342] width 369 height 16
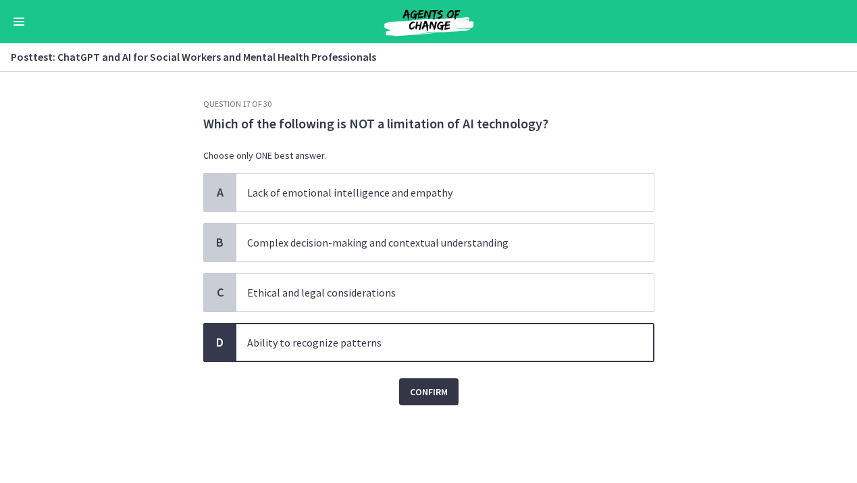
click at [433, 390] on span "Confirm" at bounding box center [429, 391] width 38 height 16
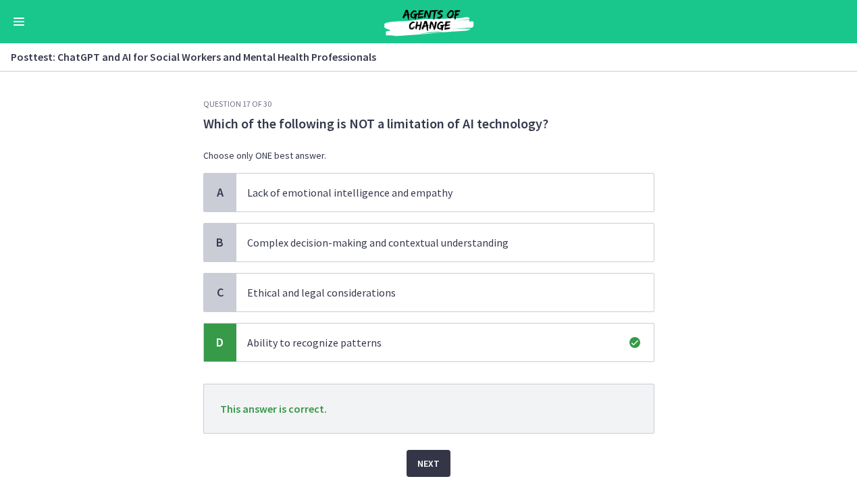
click at [433, 472] on button "Next" at bounding box center [428, 463] width 44 height 27
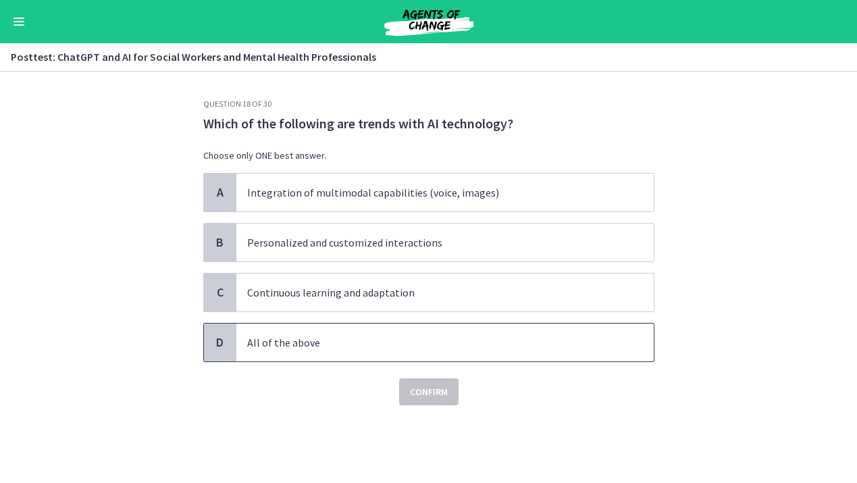
click at [400, 346] on p "All of the above" at bounding box center [431, 342] width 369 height 16
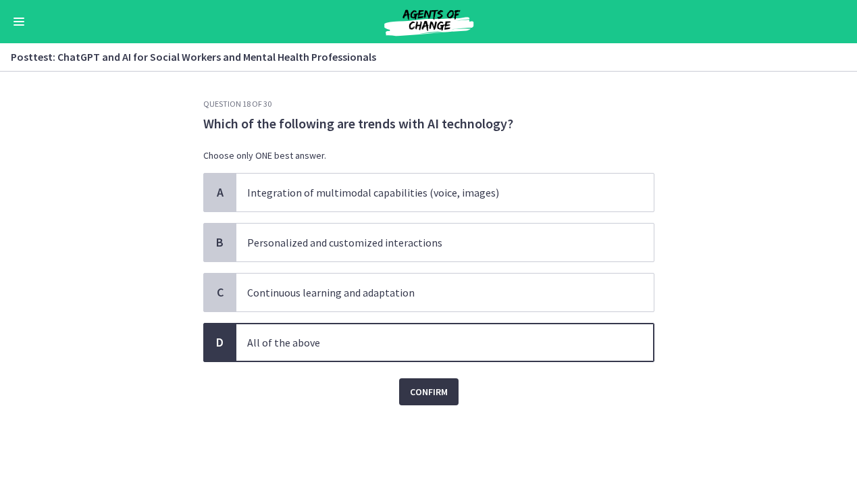
click at [429, 385] on span "Confirm" at bounding box center [429, 391] width 38 height 16
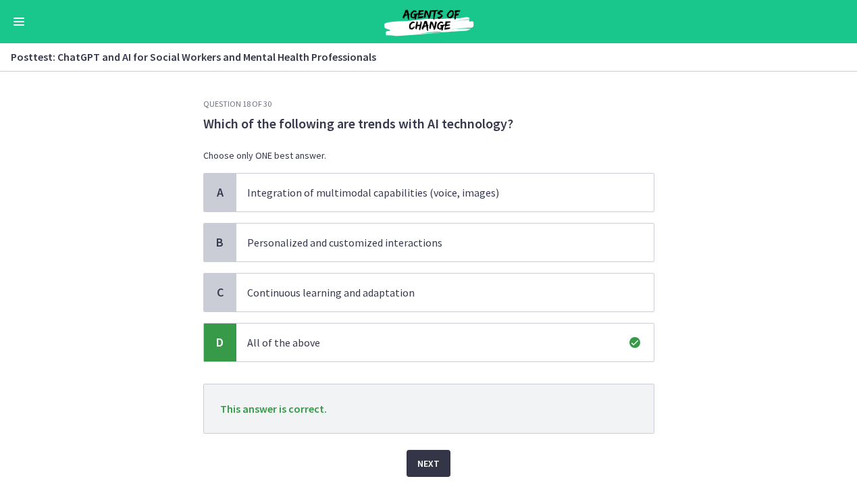
click at [431, 470] on span "Next" at bounding box center [428, 463] width 22 height 16
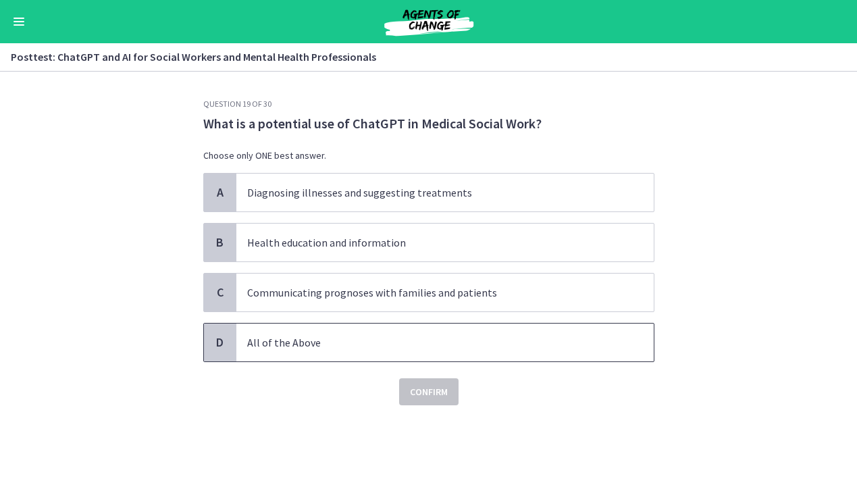
click at [428, 337] on p "All of the Above" at bounding box center [431, 342] width 369 height 16
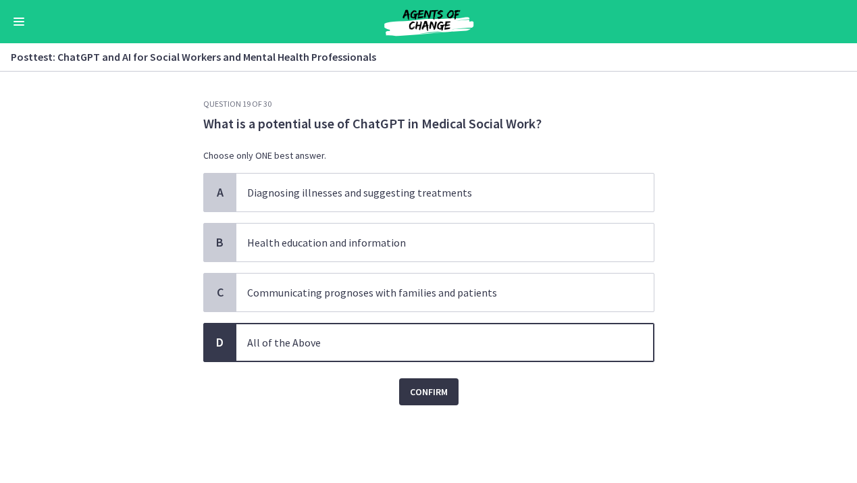
click at [430, 396] on span "Confirm" at bounding box center [429, 391] width 38 height 16
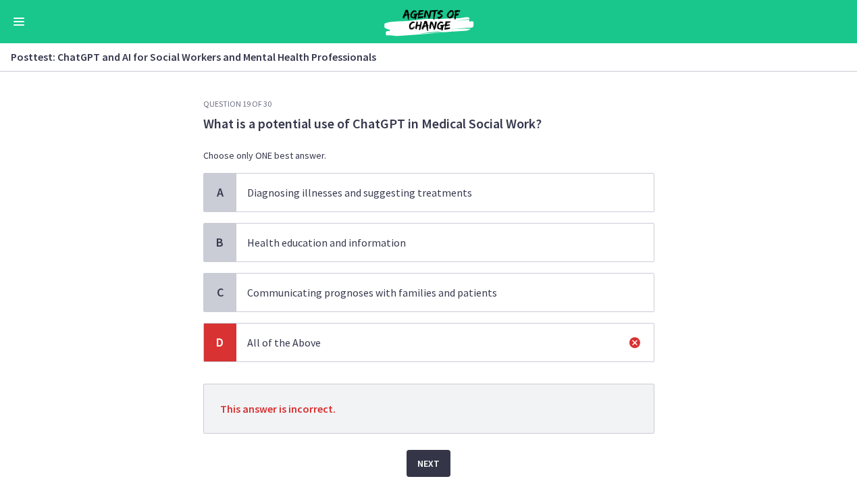
click at [433, 455] on span "Next" at bounding box center [428, 463] width 22 height 16
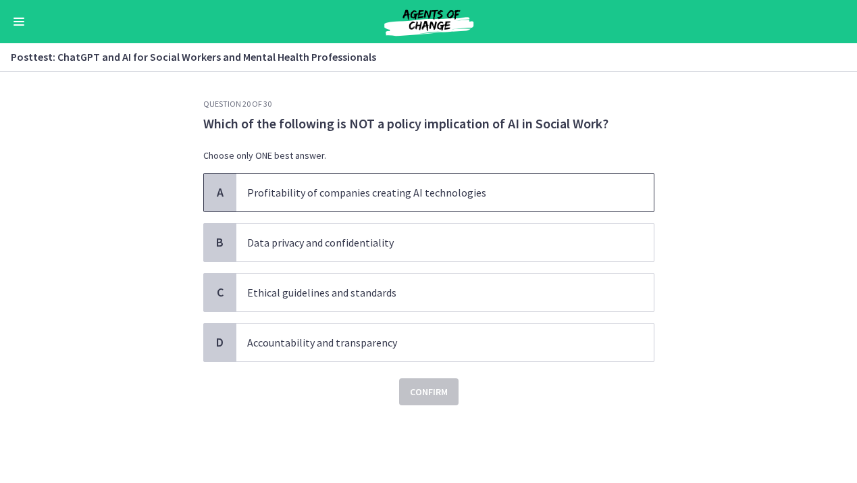
click at [472, 203] on span "Profitability of companies creating AI technologies" at bounding box center [444, 192] width 417 height 38
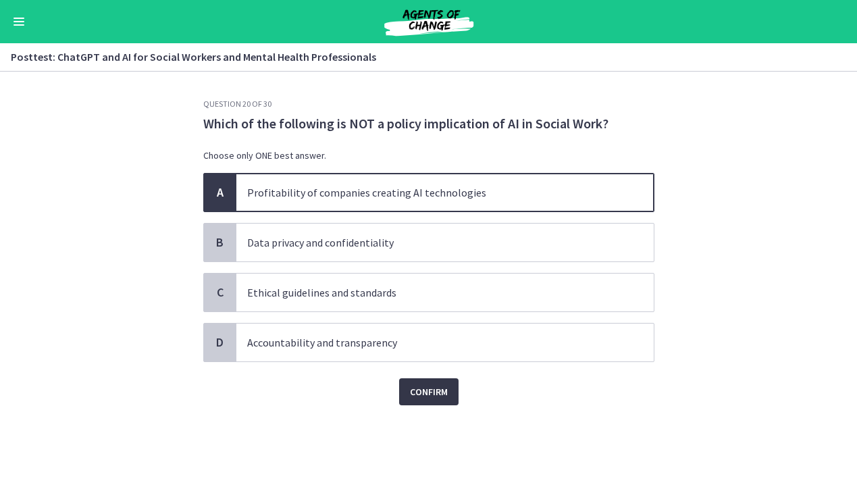
click at [426, 387] on span "Confirm" at bounding box center [429, 391] width 38 height 16
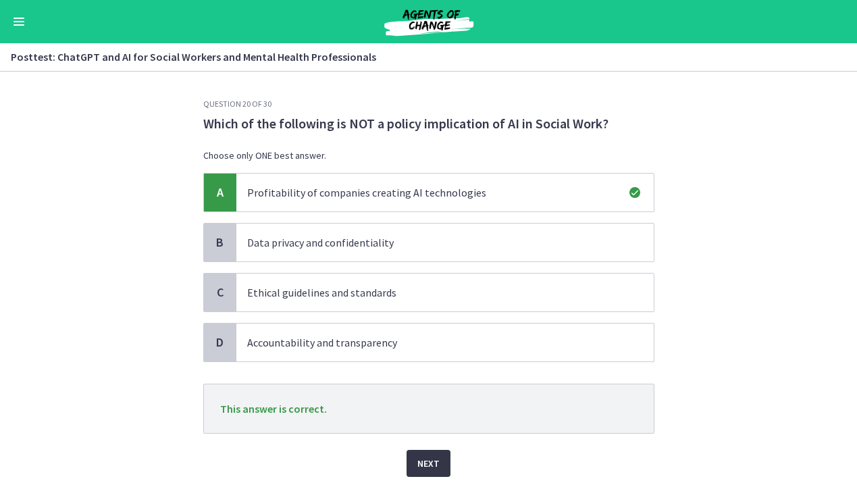
click at [424, 462] on span "Next" at bounding box center [428, 463] width 22 height 16
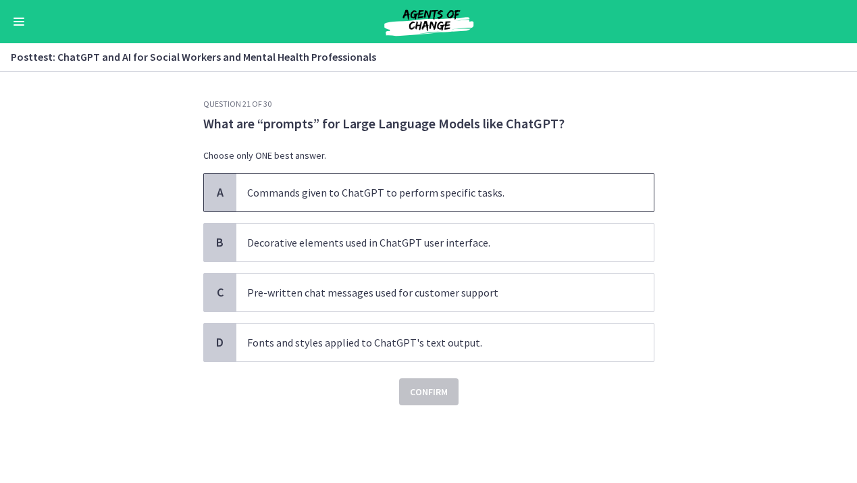
click at [479, 194] on p "Commands given to ChatGPT to perform specific tasks." at bounding box center [431, 192] width 369 height 16
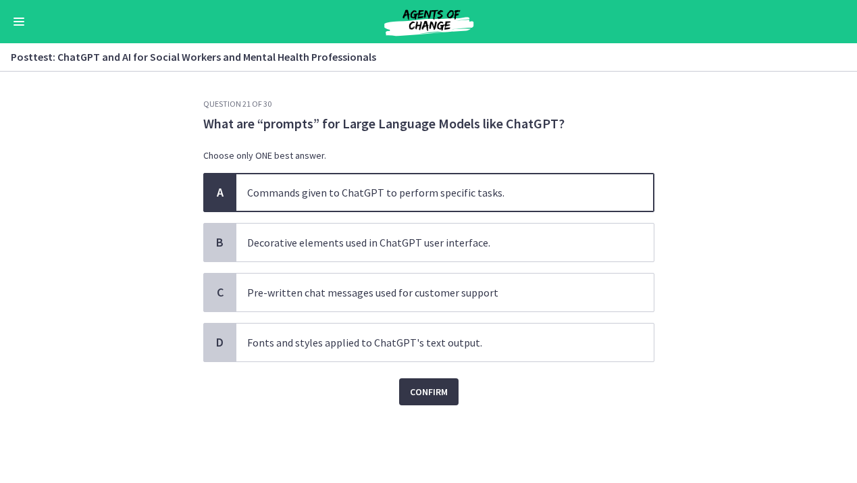
click at [416, 396] on span "Confirm" at bounding box center [429, 391] width 38 height 16
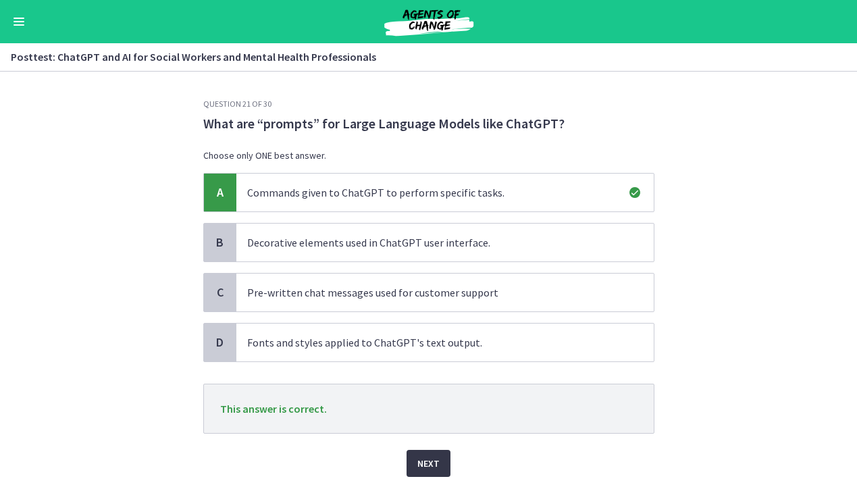
click at [410, 461] on button "Next" at bounding box center [428, 463] width 44 height 27
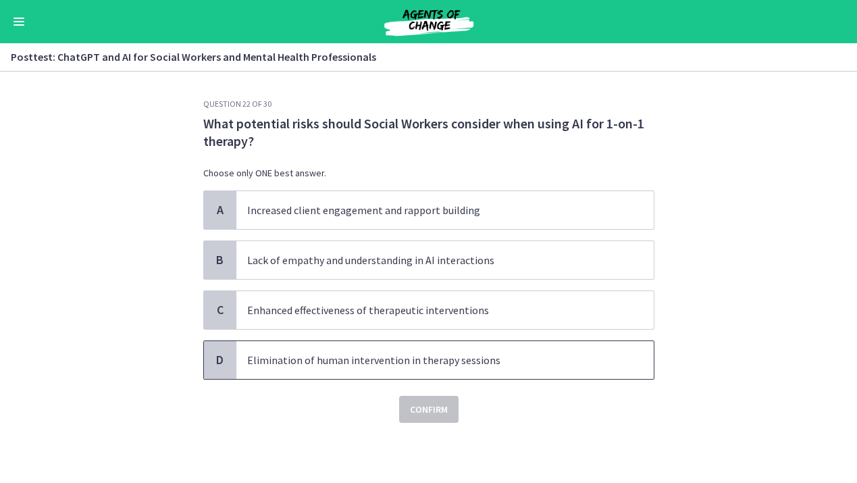
click at [401, 371] on span "Elimination of human intervention in therapy sessions" at bounding box center [444, 360] width 417 height 38
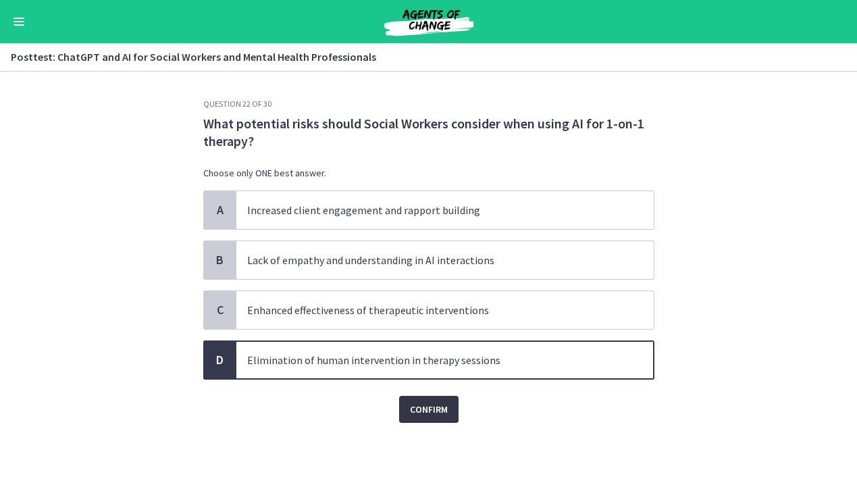
click at [433, 412] on span "Confirm" at bounding box center [429, 409] width 38 height 16
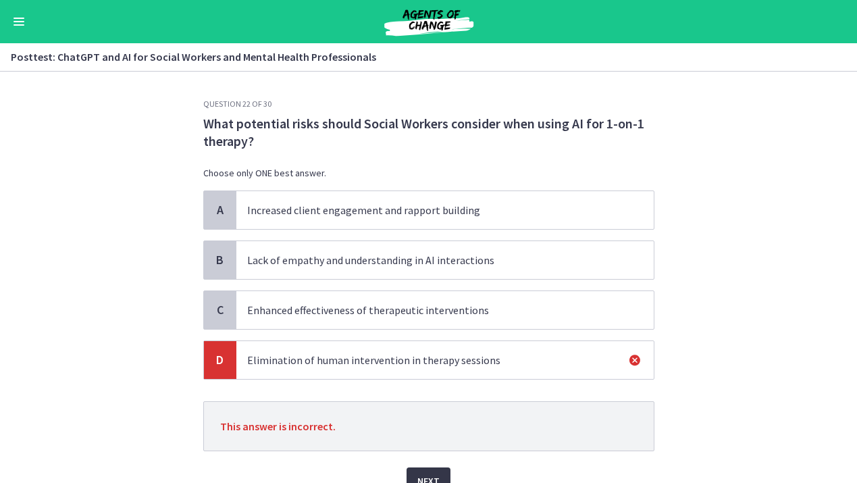
click at [437, 476] on span "Next" at bounding box center [428, 481] width 22 height 16
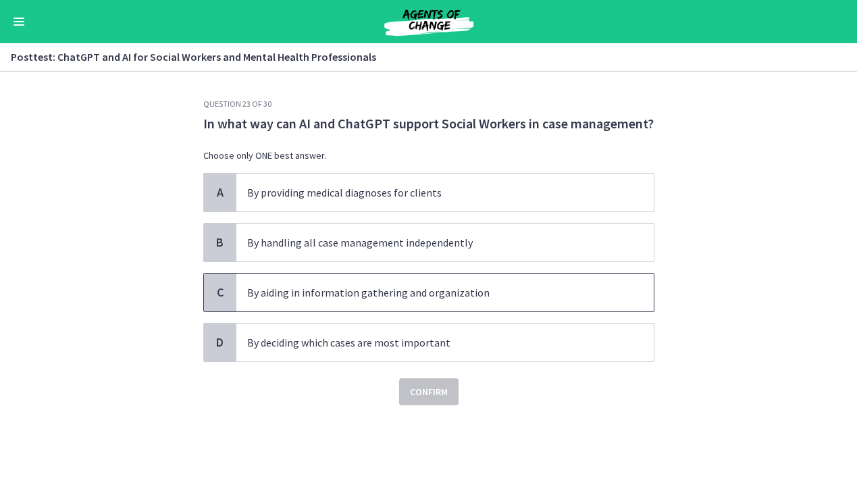
click at [430, 299] on p "By aiding in information gathering and organization" at bounding box center [431, 292] width 369 height 16
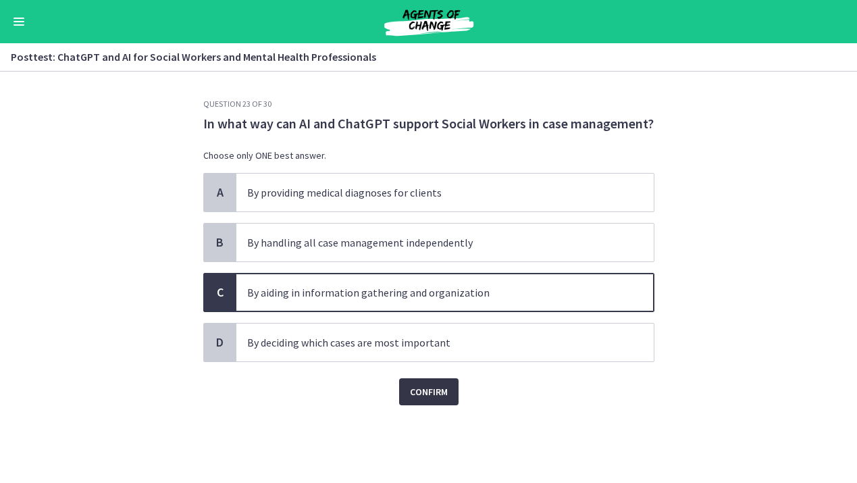
click at [425, 387] on span "Confirm" at bounding box center [429, 391] width 38 height 16
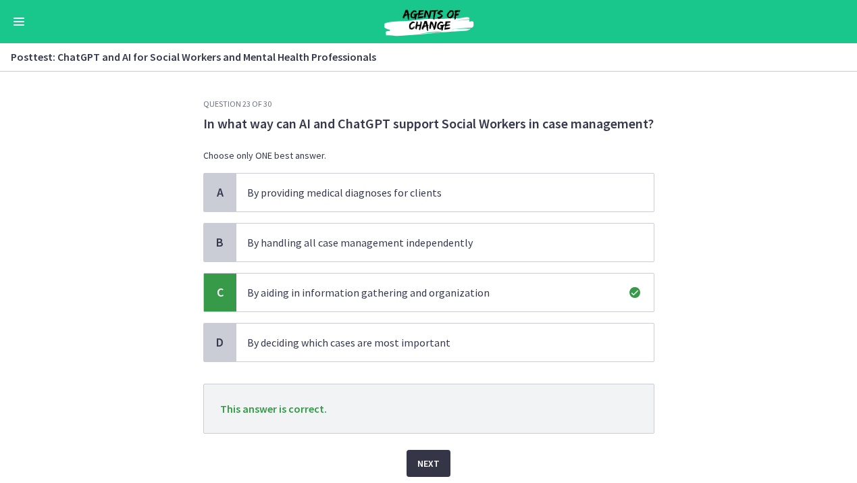
click at [421, 463] on span "Next" at bounding box center [428, 463] width 22 height 16
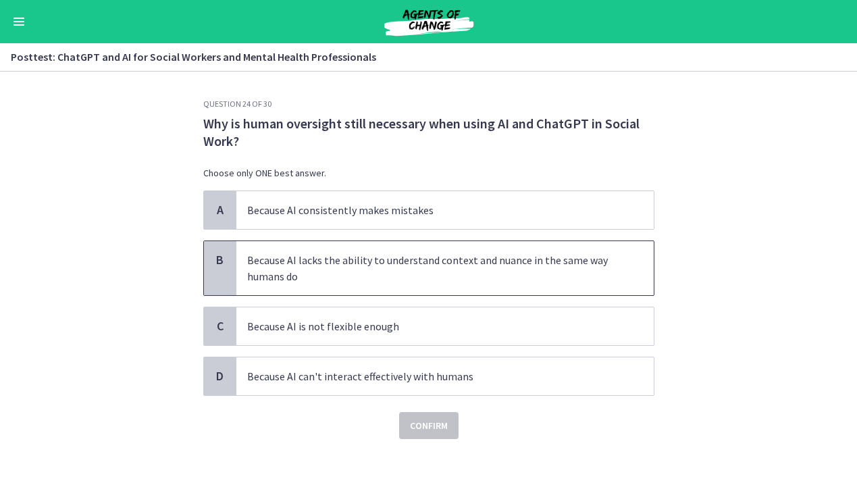
click at [493, 267] on p "Because AI lacks the ability to understand context and nuance in the same way h…" at bounding box center [431, 268] width 369 height 32
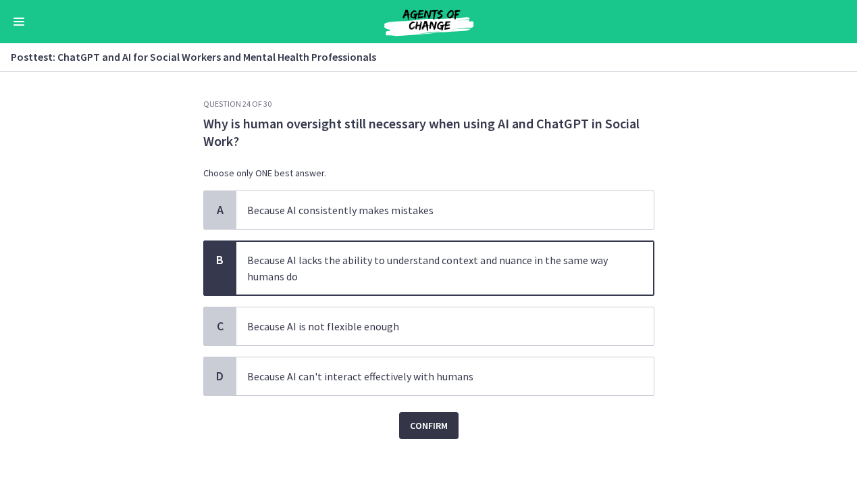
click at [435, 422] on span "Confirm" at bounding box center [429, 425] width 38 height 16
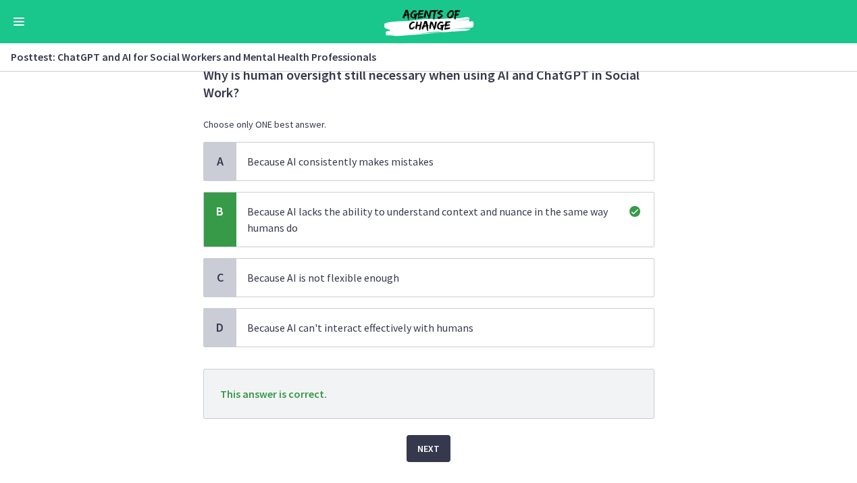
scroll to position [82, 0]
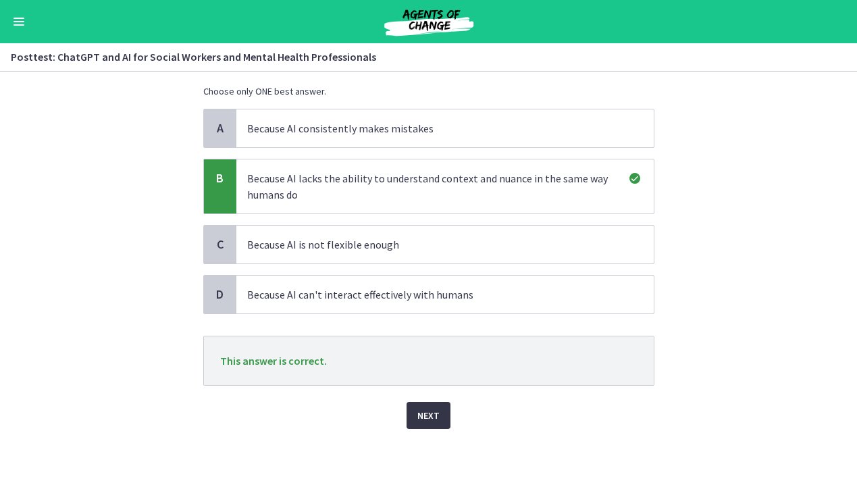
click at [424, 414] on span "Next" at bounding box center [428, 415] width 22 height 16
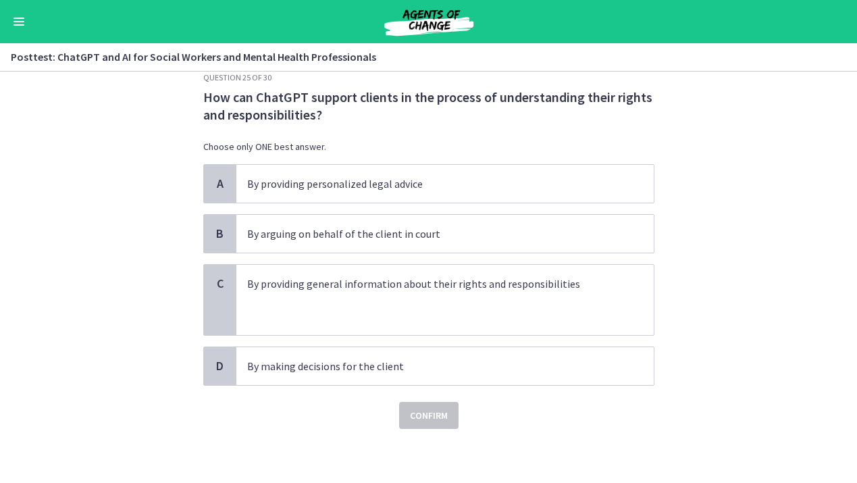
scroll to position [0, 0]
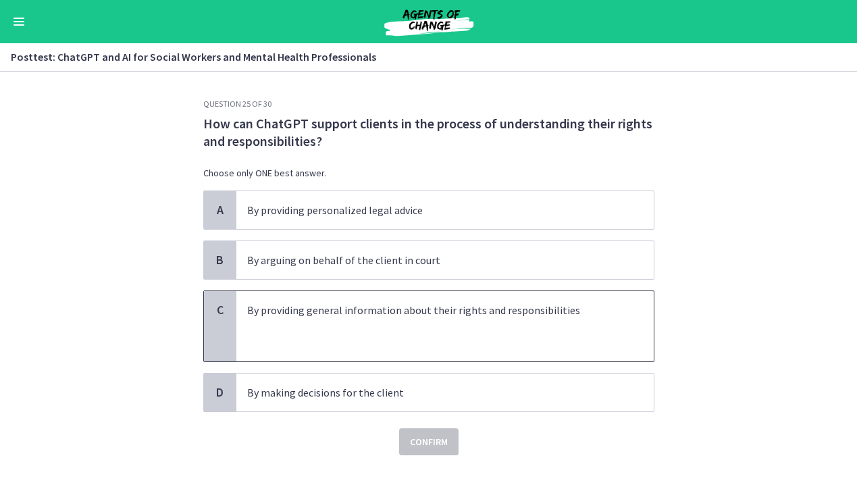
click at [418, 316] on p "By providing general information about their rights and responsibilities" at bounding box center [431, 310] width 369 height 16
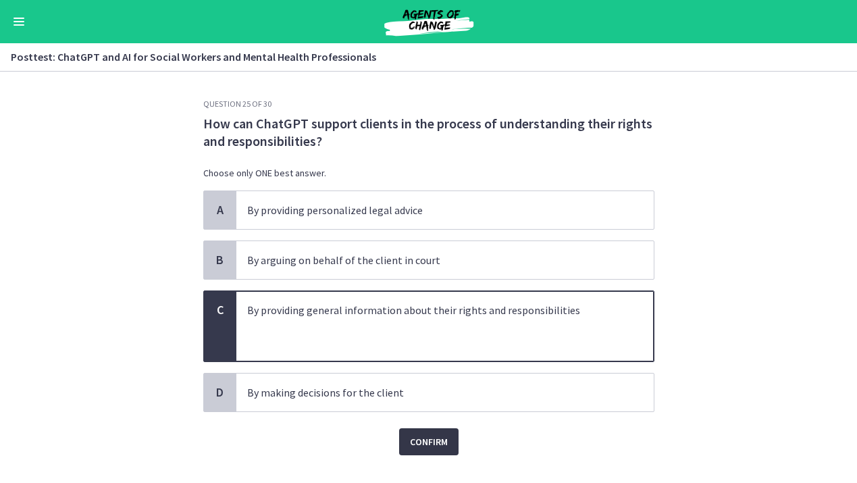
click at [442, 446] on span "Confirm" at bounding box center [429, 441] width 38 height 16
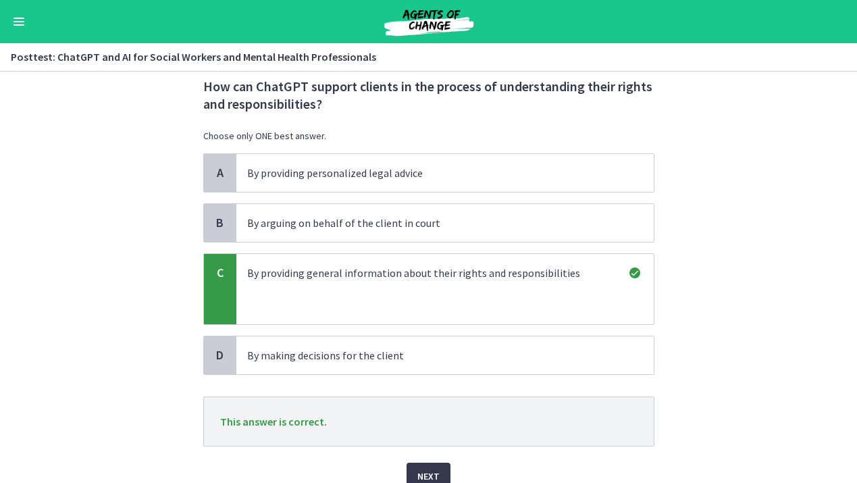
scroll to position [98, 0]
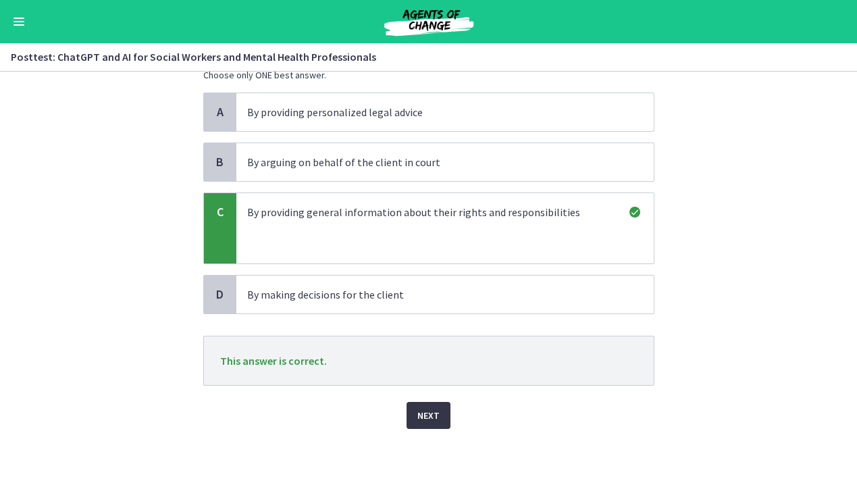
click at [429, 409] on span "Next" at bounding box center [428, 415] width 22 height 16
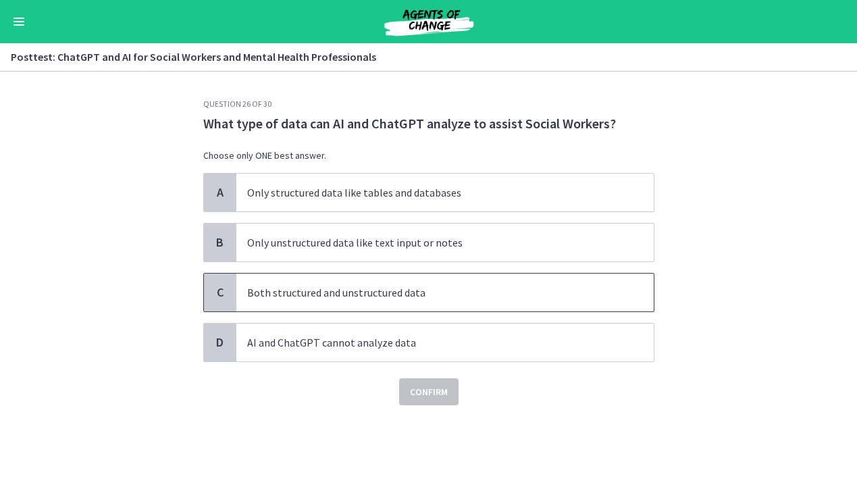
click at [331, 287] on p "Both structured and unstructured data" at bounding box center [431, 292] width 369 height 16
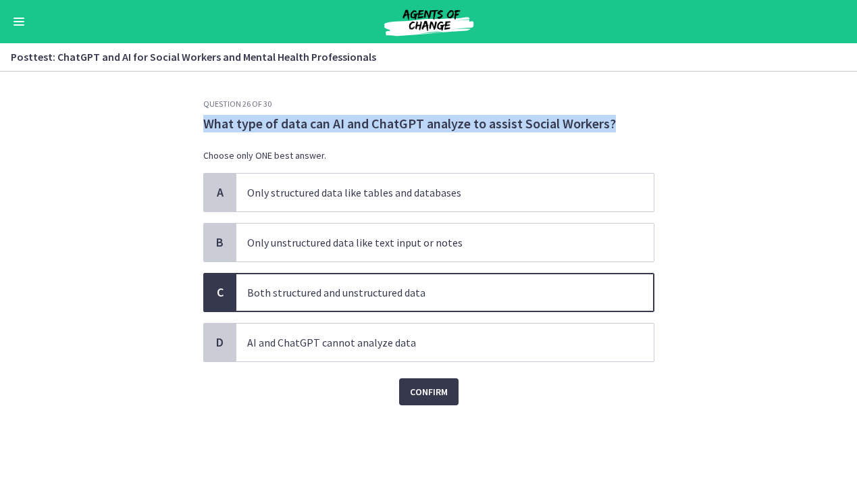
drag, startPoint x: 205, startPoint y: 123, endPoint x: 594, endPoint y: 135, distance: 389.0
click at [594, 135] on div "What type of data can AI and ChatGPT analyze to assist Social Workers? Choose o…" at bounding box center [428, 144] width 451 height 58
copy div "What type of data can AI and ChatGPT analyze to assist Social Workers?"
click at [427, 382] on button "Confirm" at bounding box center [428, 391] width 59 height 27
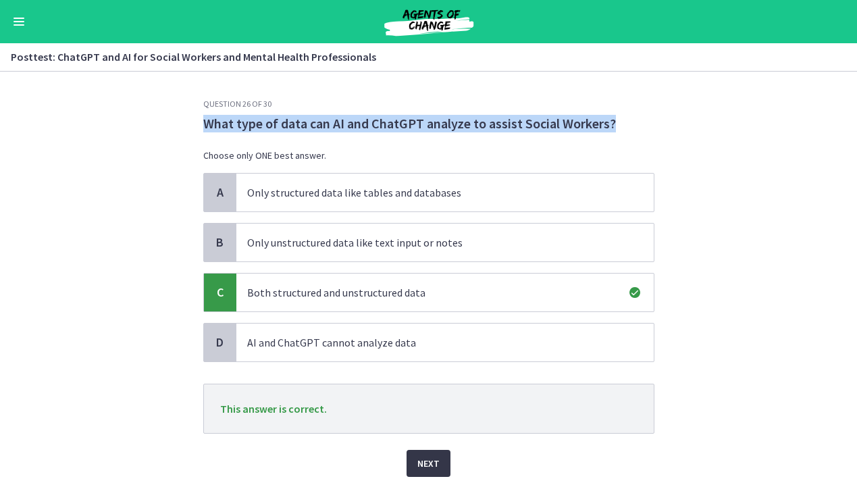
click at [423, 466] on span "Next" at bounding box center [428, 463] width 22 height 16
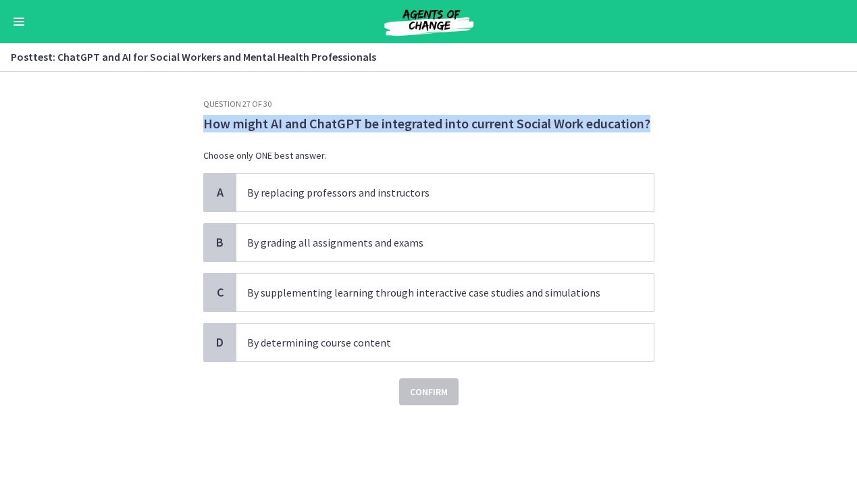
click at [373, 134] on div "How might AI and ChatGPT be integrated into current Social Work education? Choo…" at bounding box center [428, 144] width 451 height 58
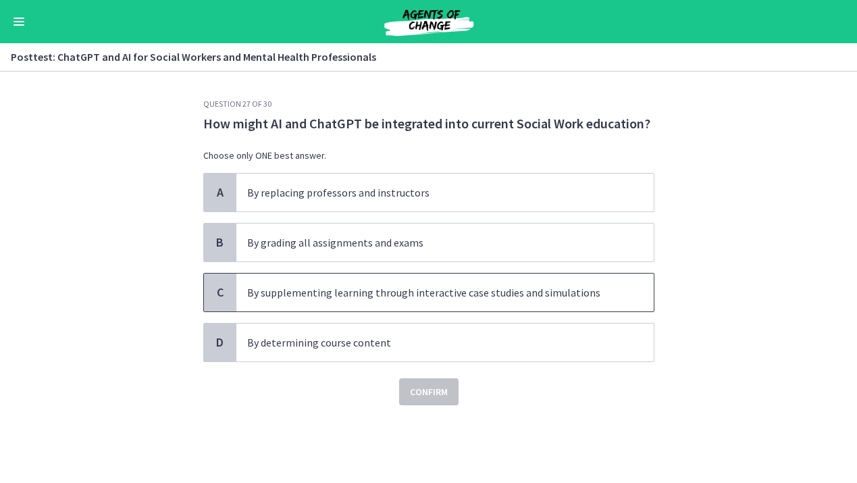
click at [314, 294] on p "By supplementing learning through interactive case studies and simulations" at bounding box center [431, 292] width 369 height 16
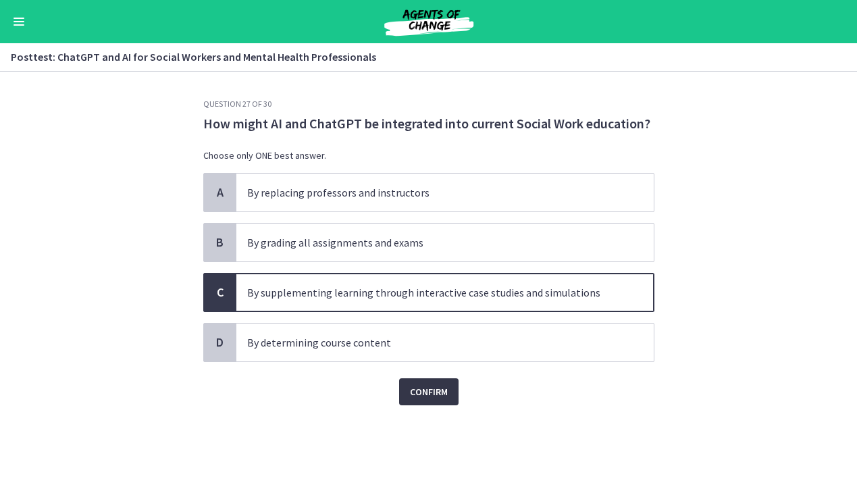
click at [426, 390] on span "Confirm" at bounding box center [429, 391] width 38 height 16
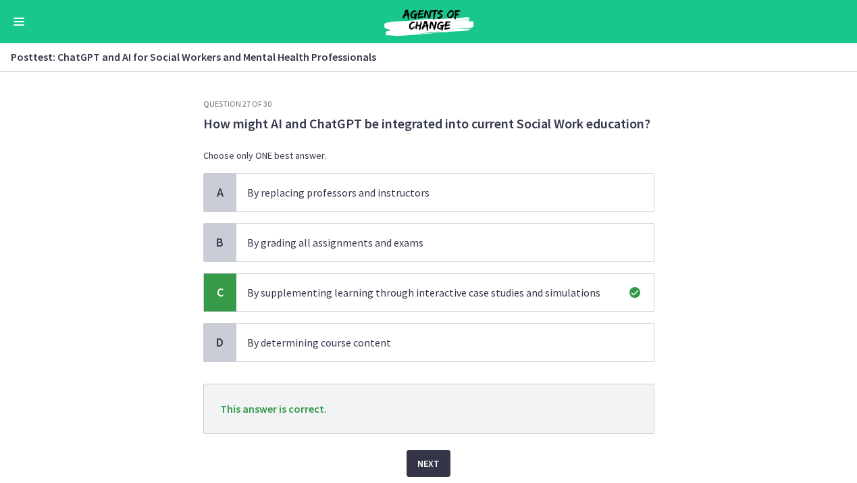
click at [438, 469] on span "Next" at bounding box center [428, 463] width 22 height 16
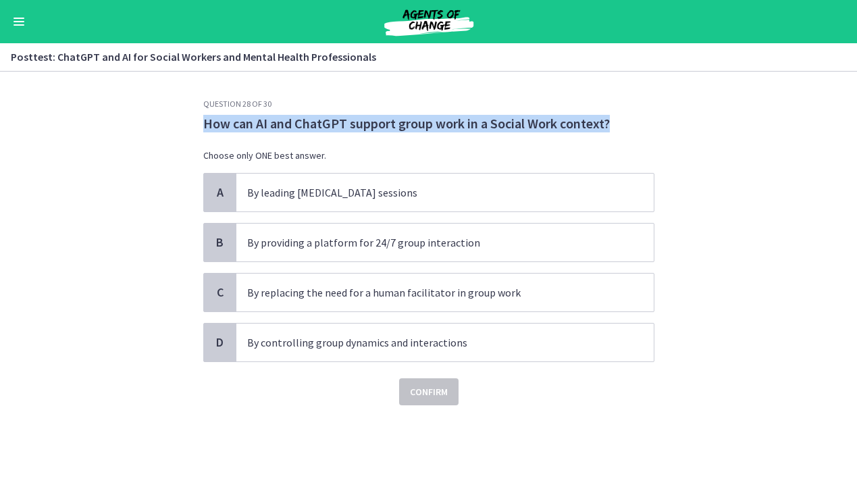
drag, startPoint x: 203, startPoint y: 120, endPoint x: 616, endPoint y: 122, distance: 413.2
click at [616, 122] on p "How can AI and ChatGPT support group work in a Social Work context?" at bounding box center [428, 124] width 451 height 18
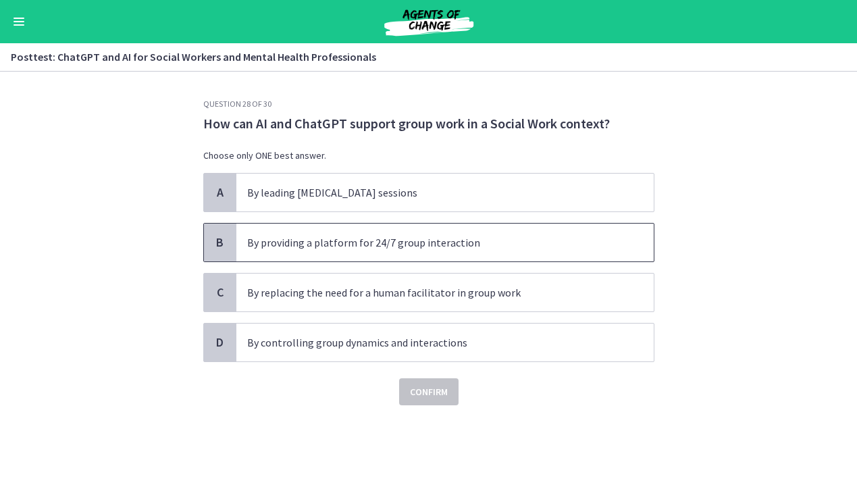
click at [460, 250] on p "By providing a platform for 24/7 group interaction" at bounding box center [431, 242] width 369 height 16
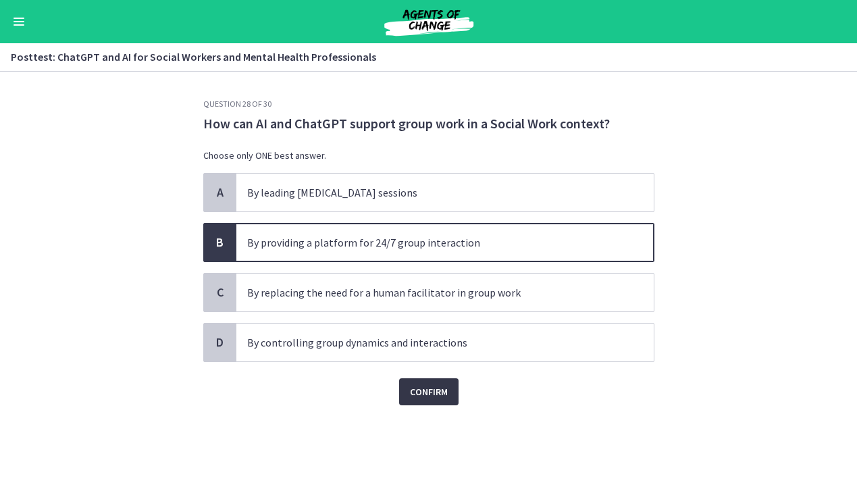
click at [429, 393] on span "Confirm" at bounding box center [429, 391] width 38 height 16
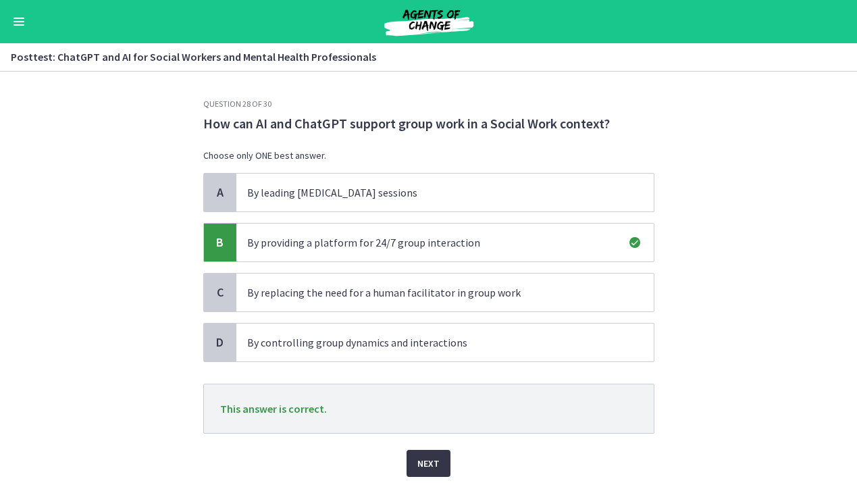
click at [425, 467] on span "Next" at bounding box center [428, 463] width 22 height 16
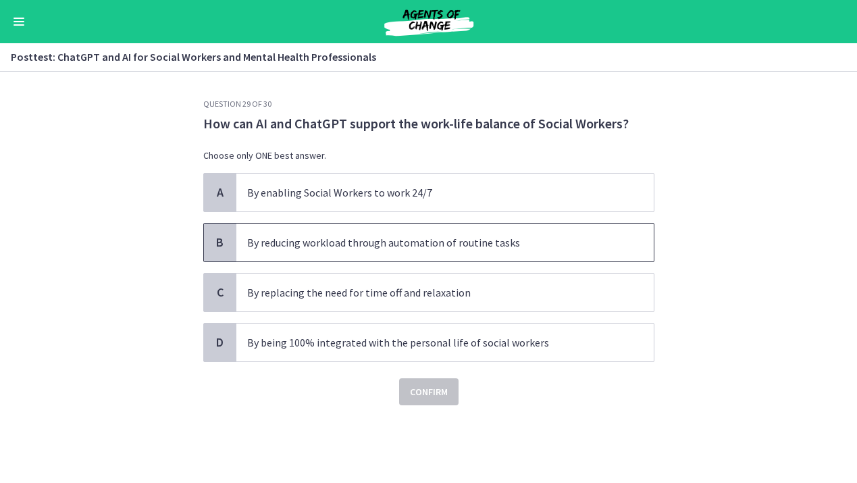
click at [450, 252] on span "By reducing workload through automation of routine tasks" at bounding box center [444, 242] width 417 height 38
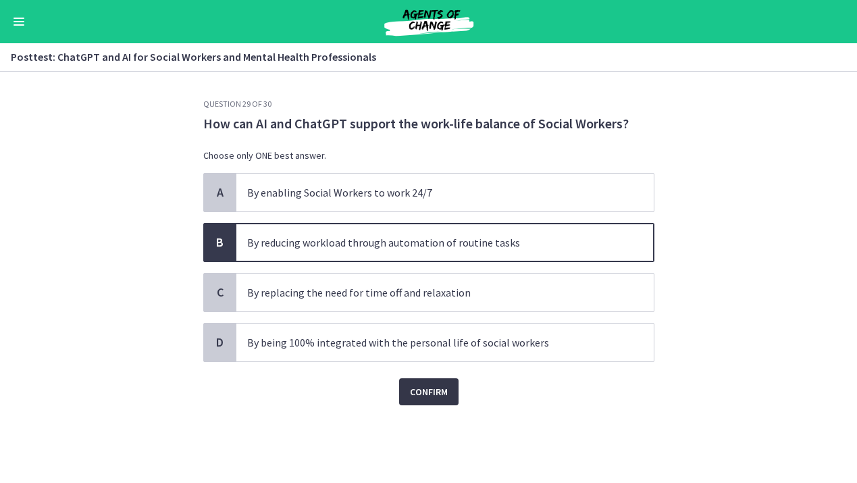
click at [426, 394] on span "Confirm" at bounding box center [429, 391] width 38 height 16
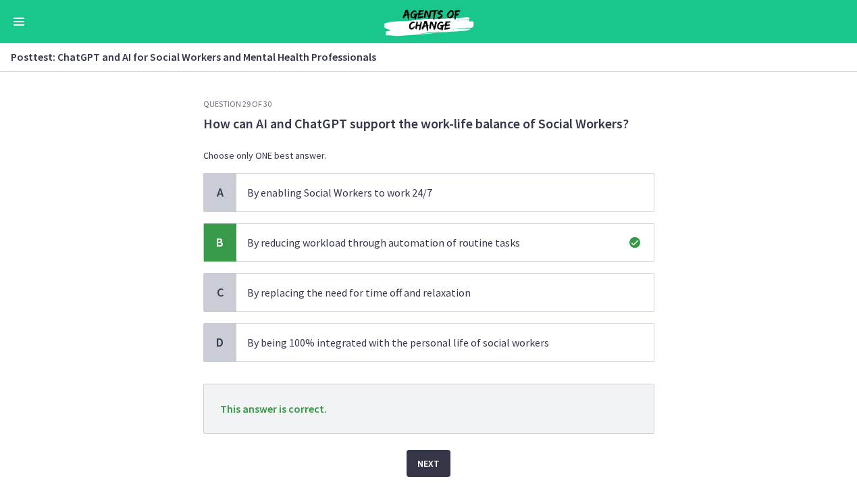
click at [421, 459] on span "Next" at bounding box center [428, 463] width 22 height 16
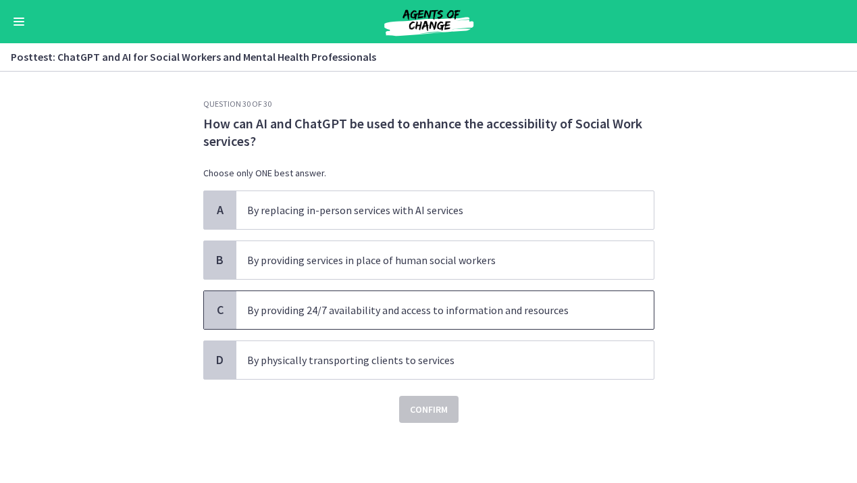
click at [454, 309] on p "By providing 24/7 availability and access to information and resources" at bounding box center [431, 310] width 369 height 16
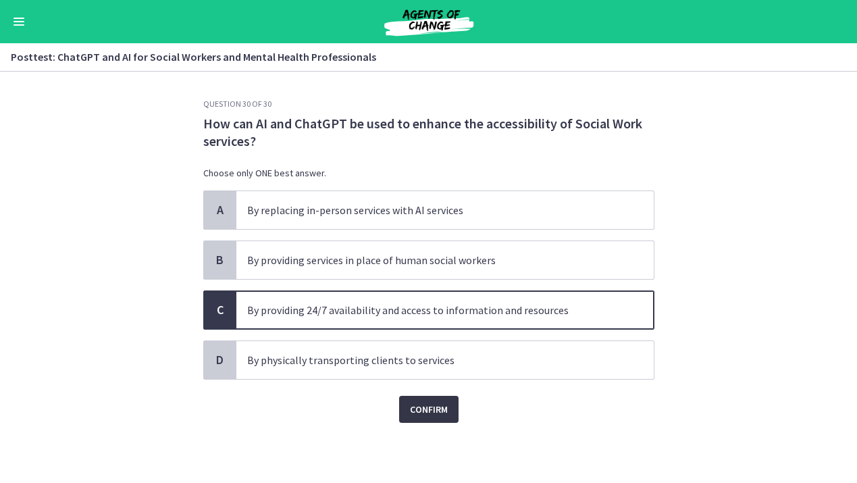
click at [425, 407] on span "Confirm" at bounding box center [429, 409] width 38 height 16
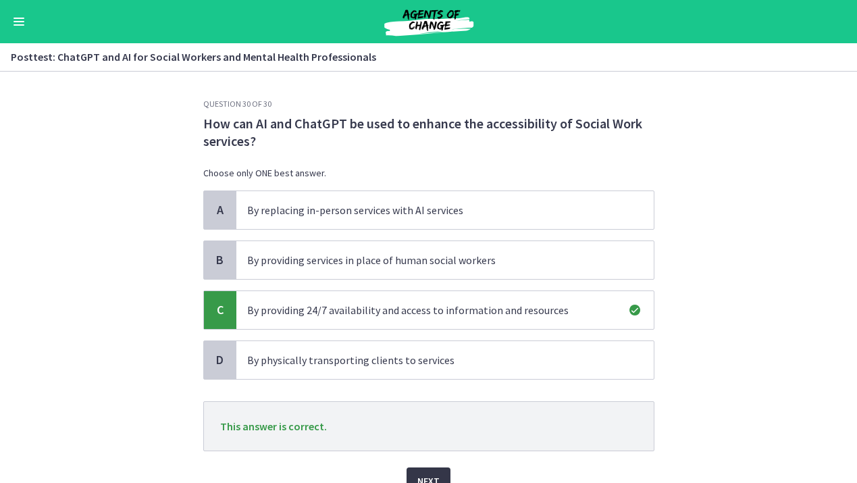
click at [429, 473] on span "Next" at bounding box center [428, 481] width 22 height 16
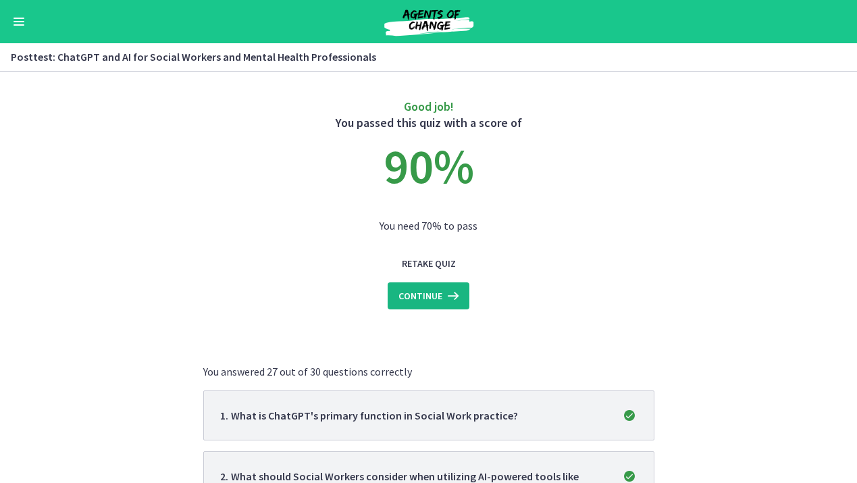
click at [425, 296] on span "Continue" at bounding box center [420, 296] width 44 height 16
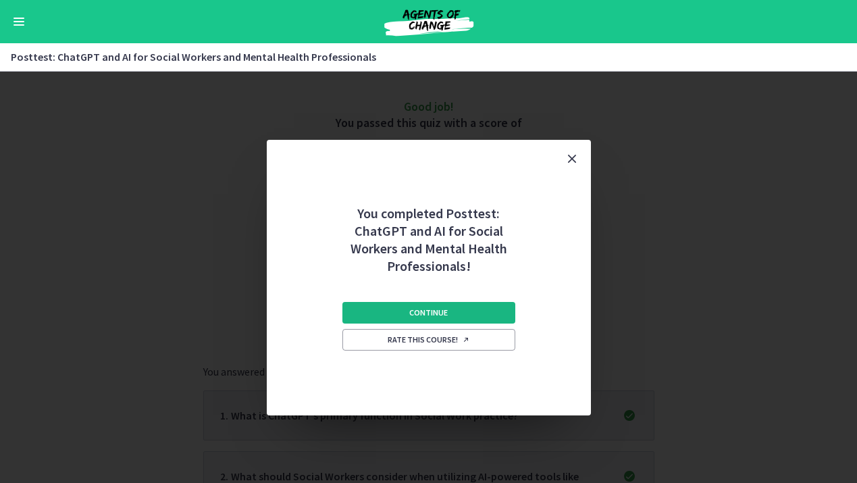
click at [429, 310] on span "Continue" at bounding box center [428, 312] width 38 height 11
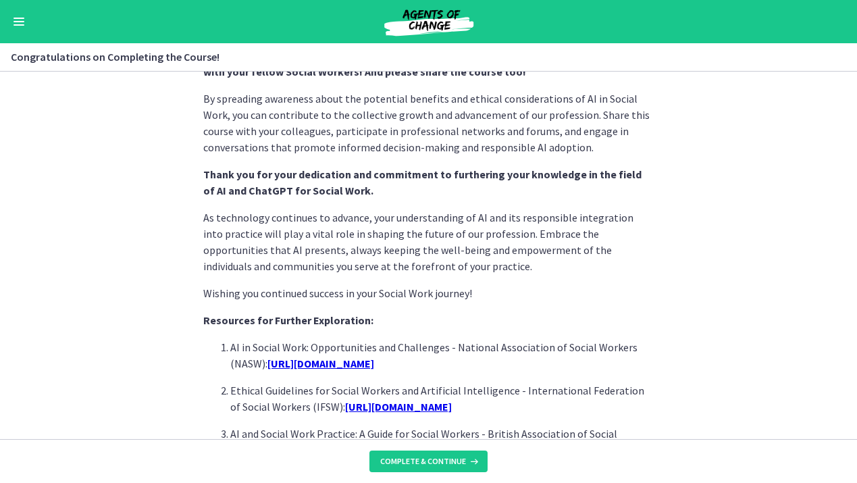
scroll to position [1100, 0]
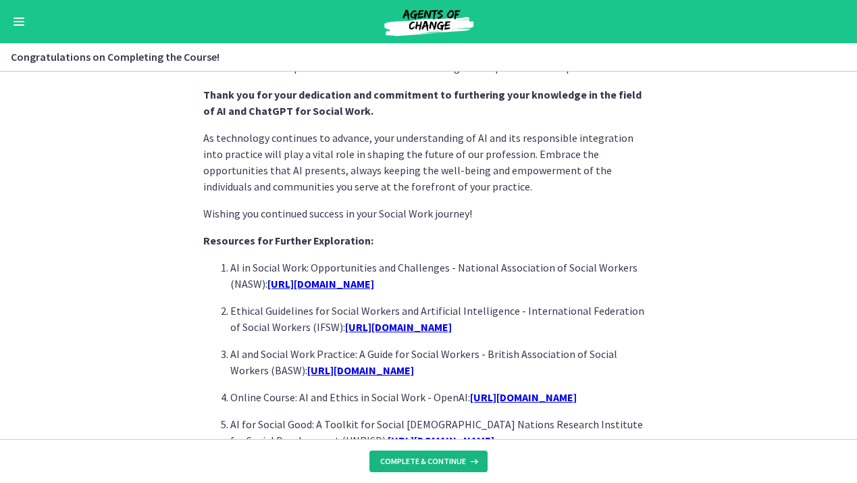
click at [409, 454] on button "Complete & continue" at bounding box center [428, 461] width 118 height 22
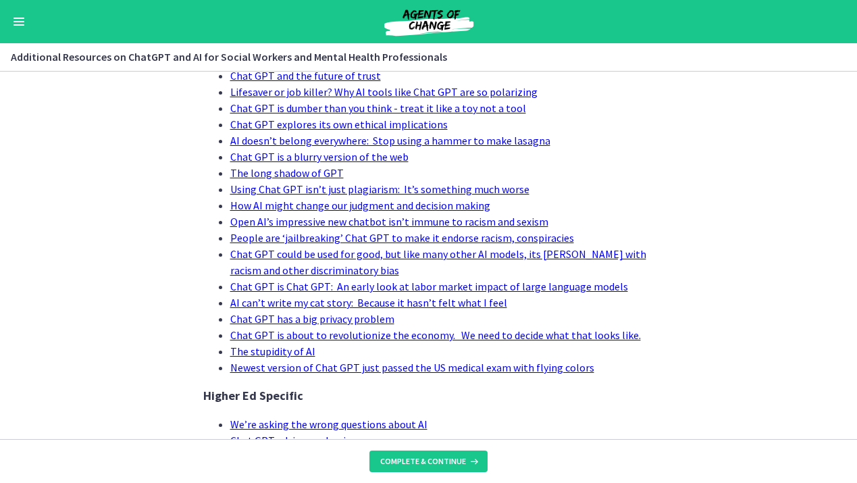
scroll to position [512, 0]
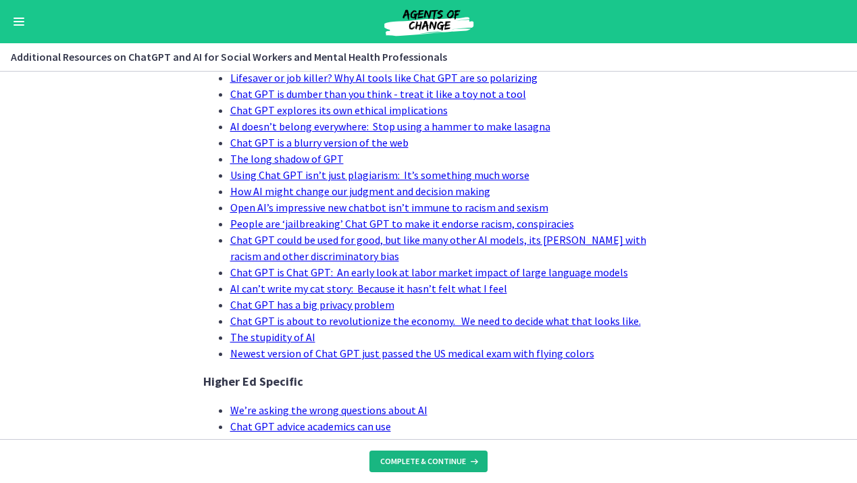
click at [429, 456] on span "Complete & continue" at bounding box center [423, 461] width 86 height 11
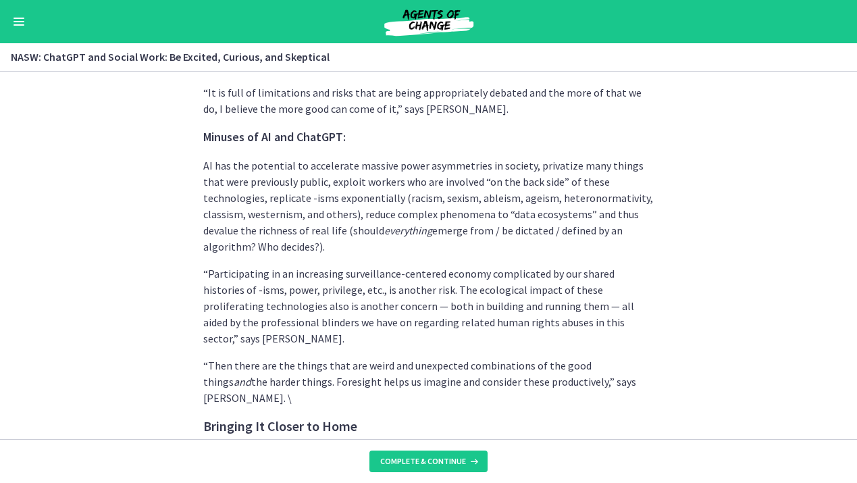
scroll to position [3652, 0]
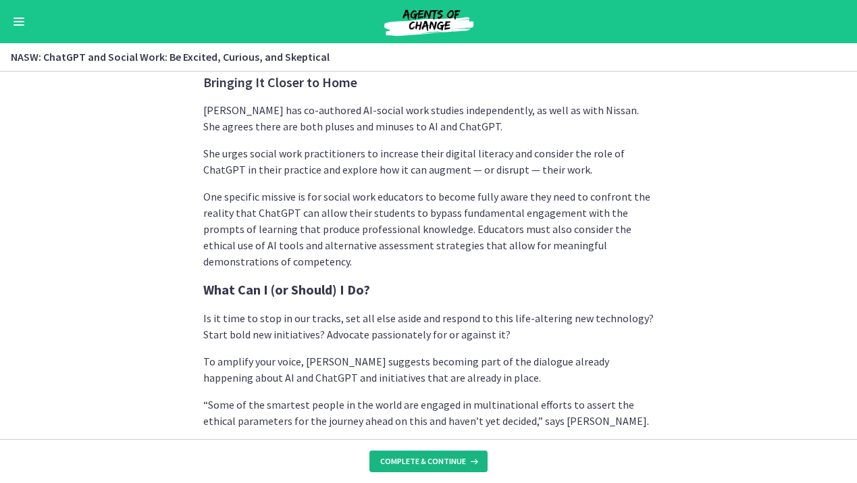
click at [429, 460] on span "Complete & continue" at bounding box center [423, 461] width 86 height 11
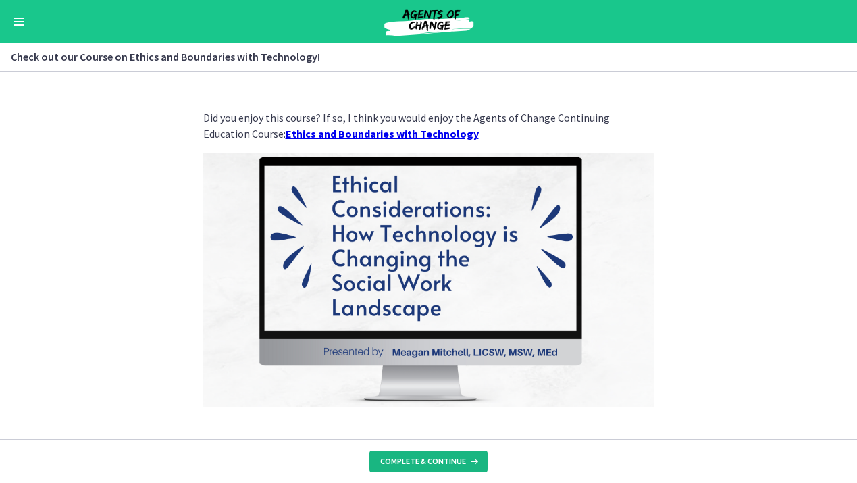
click at [429, 460] on span "Complete & continue" at bounding box center [423, 461] width 86 height 11
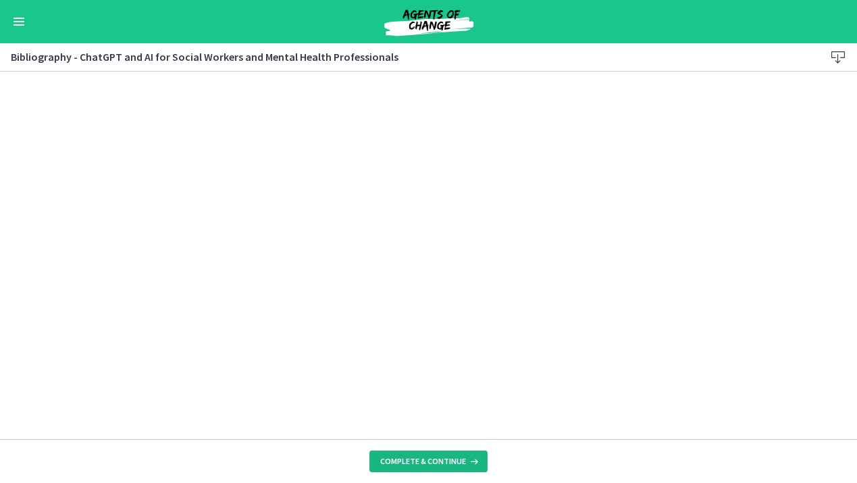
click at [429, 461] on span "Complete & continue" at bounding box center [423, 461] width 86 height 11
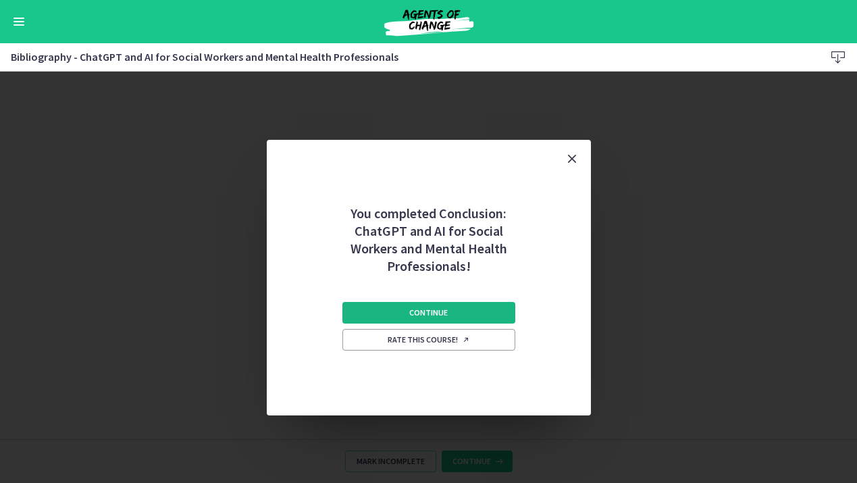
click at [431, 314] on span "Continue" at bounding box center [428, 312] width 38 height 11
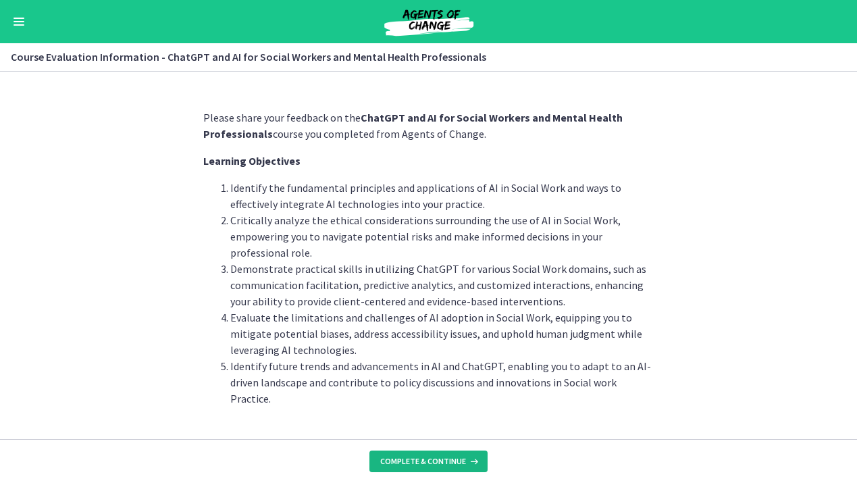
click at [423, 453] on button "Complete & continue" at bounding box center [428, 461] width 118 height 22
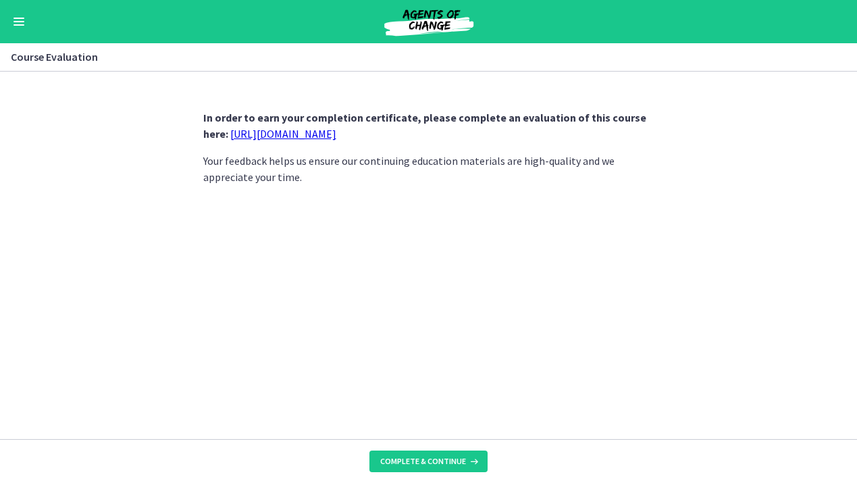
click at [307, 134] on link "[URL][DOMAIN_NAME]" at bounding box center [283, 134] width 106 height 14
